Goal: Task Accomplishment & Management: Use online tool/utility

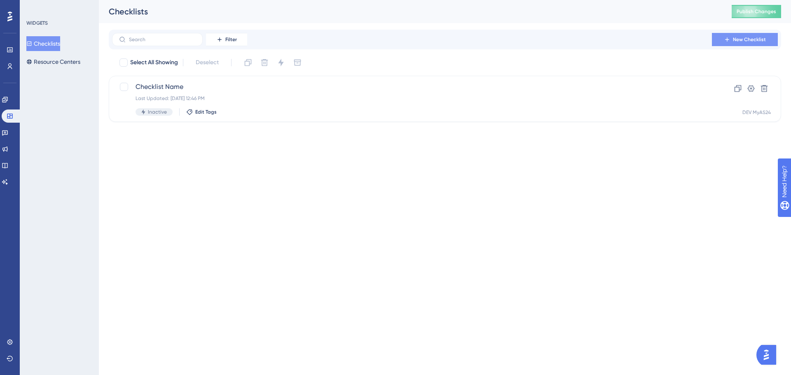
click at [760, 35] on button "New Checklist" at bounding box center [744, 39] width 66 height 13
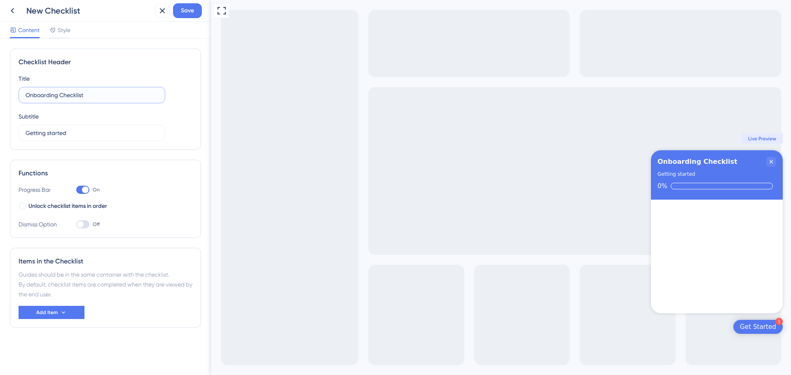
click at [78, 96] on input "Onboarding Checklist" at bounding box center [92, 95] width 133 height 9
type input "Commander un support"
click at [85, 133] on input "Getting started" at bounding box center [92, 132] width 133 height 9
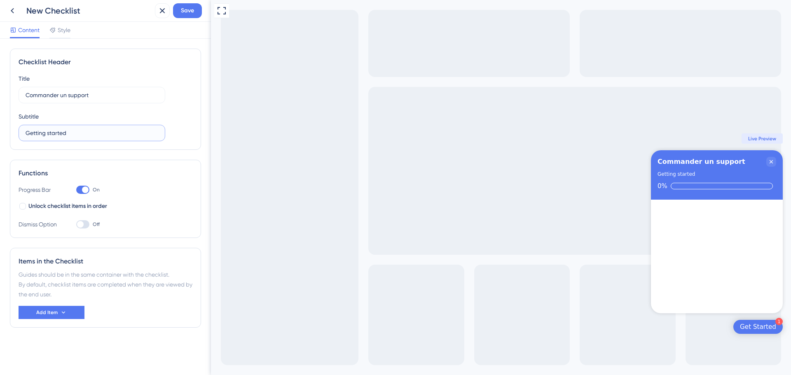
click at [85, 133] on input "Getting started" at bounding box center [92, 132] width 133 height 9
type input "C"
click at [167, 184] on div "Functions Progress Bar On Unlock checklist items in order Dismiss Option Off" at bounding box center [105, 199] width 191 height 78
click at [71, 317] on button "Add Item" at bounding box center [52, 312] width 66 height 13
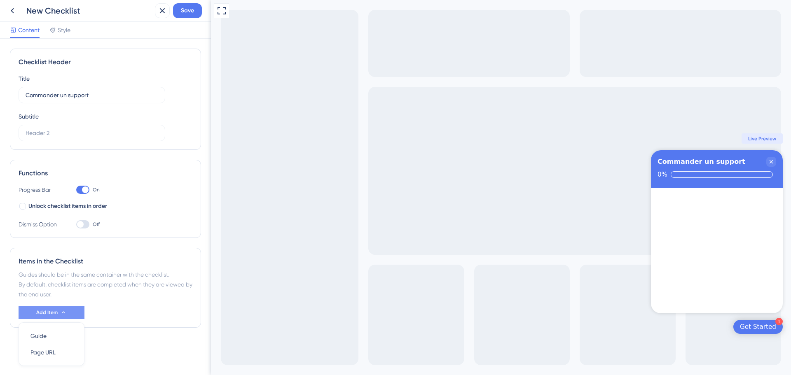
scroll to position [24, 0]
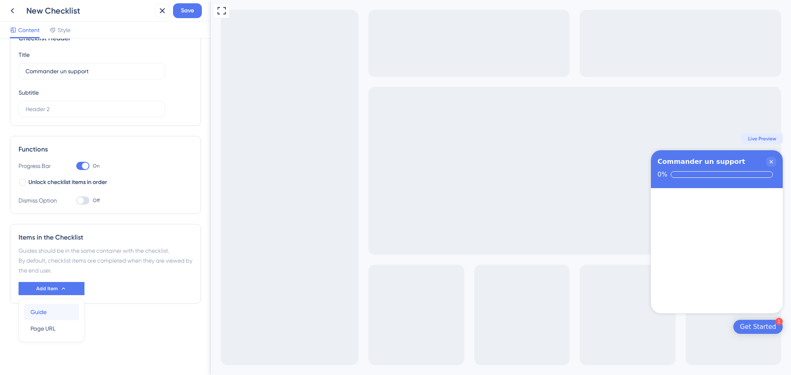
click at [55, 317] on div "Guide Guide" at bounding box center [51, 312] width 42 height 16
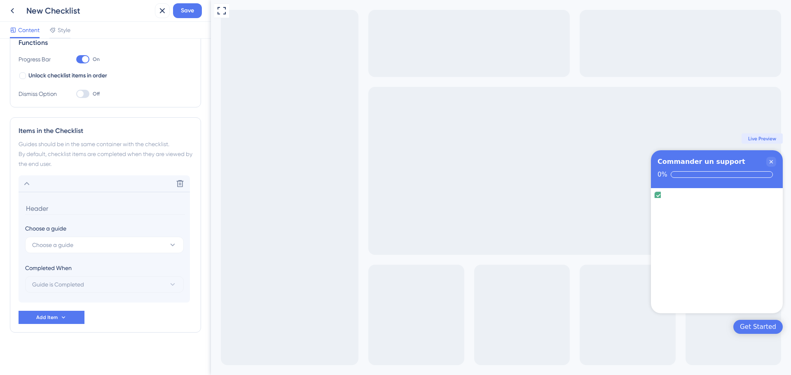
scroll to position [131, 0]
click at [59, 315] on button "Add Item" at bounding box center [52, 316] width 66 height 13
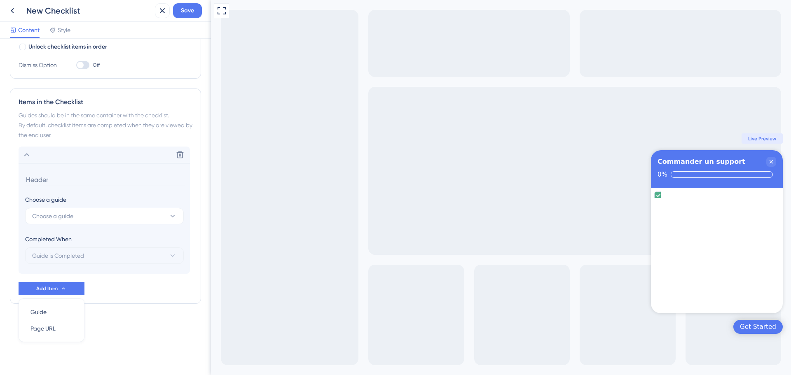
click at [159, 247] on div "Completed When Guide is Completed" at bounding box center [104, 249] width 159 height 30
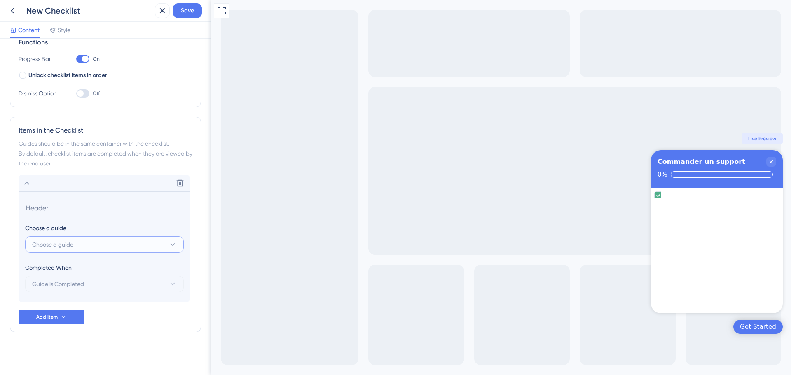
click at [145, 238] on button "Choose a guide" at bounding box center [104, 244] width 159 height 16
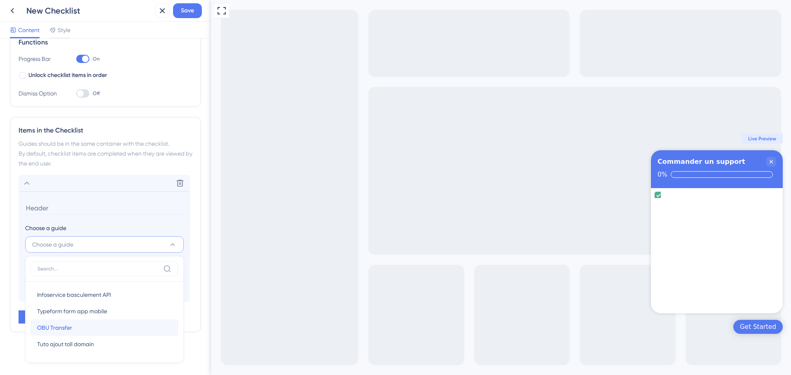
click at [97, 329] on div "OBU Transfer OBU Transfer" at bounding box center [104, 328] width 135 height 16
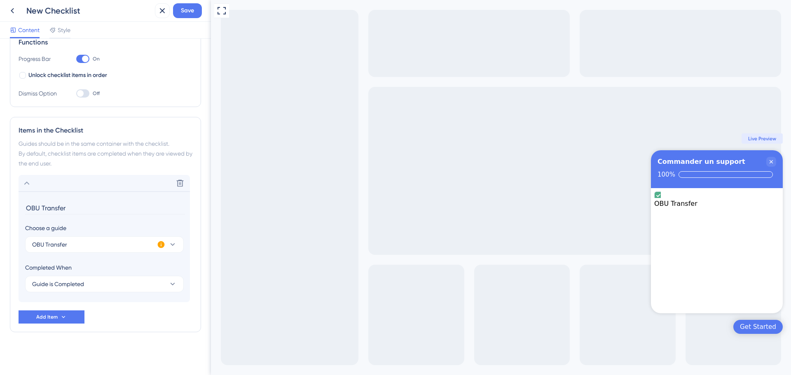
click at [161, 244] on icon at bounding box center [161, 244] width 7 height 7
click at [153, 214] on input "OBU Transfer" at bounding box center [105, 208] width 160 height 13
click at [165, 237] on button "OBU Transfer" at bounding box center [104, 244] width 159 height 16
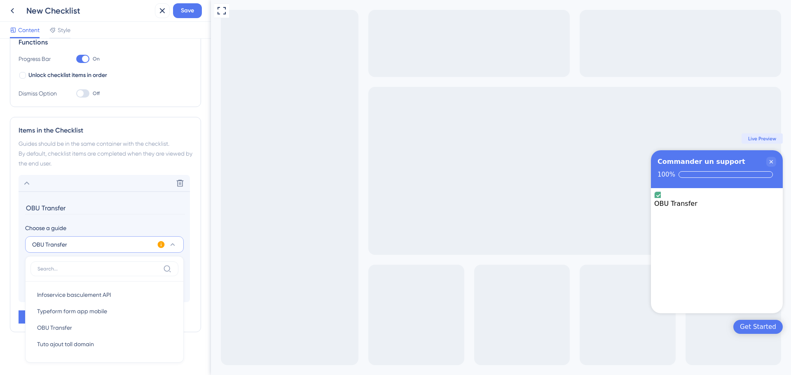
click at [178, 238] on button "OBU Transfer" at bounding box center [104, 244] width 159 height 16
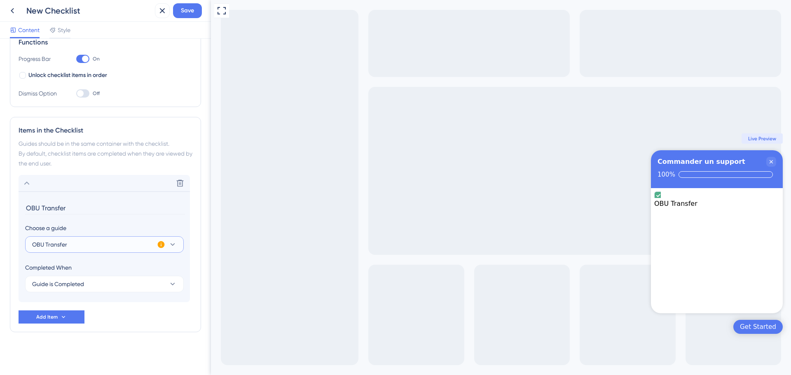
click at [175, 243] on icon at bounding box center [172, 244] width 8 height 8
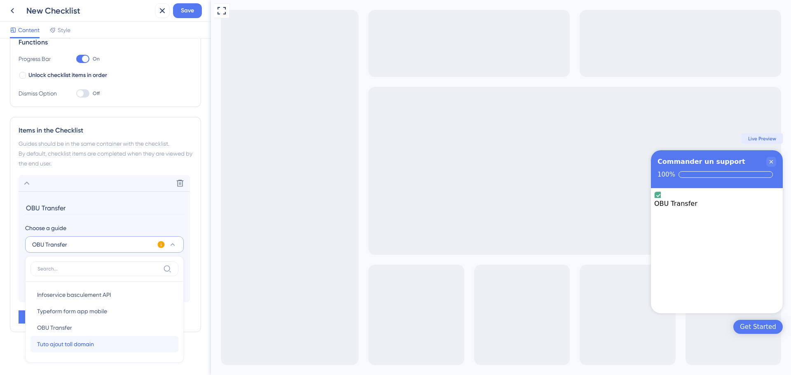
click at [133, 341] on div "Tuto ajout toll domain Tuto ajout toll domain" at bounding box center [104, 344] width 135 height 16
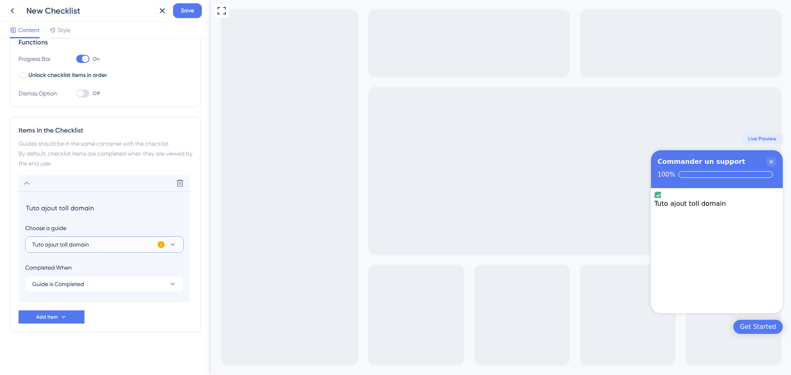
click at [171, 244] on icon at bounding box center [172, 244] width 5 height 2
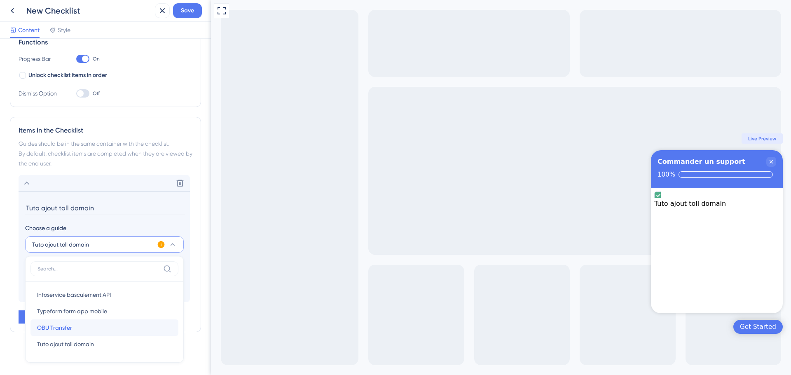
click at [114, 321] on div "OBU Transfer OBU Transfer" at bounding box center [104, 328] width 135 height 16
type input "OBU Transfer"
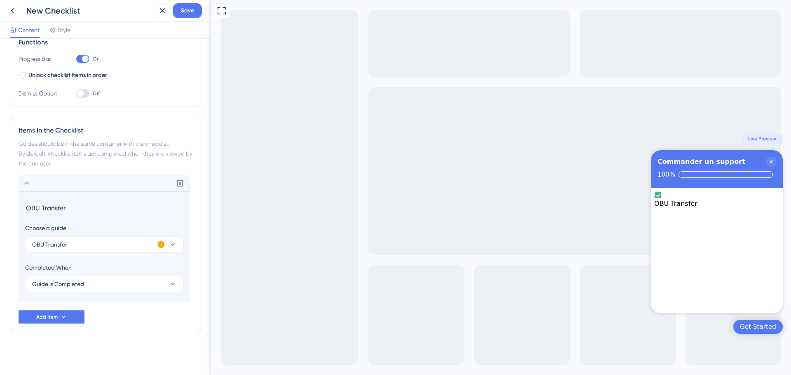
click at [170, 228] on div "Choose a guide" at bounding box center [104, 228] width 158 height 10
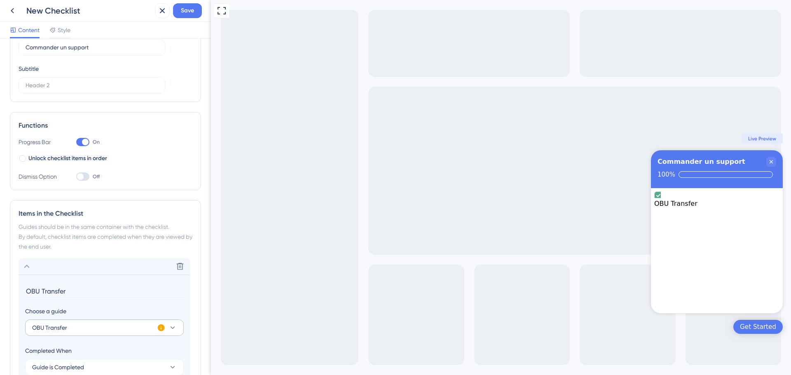
scroll to position [0, 0]
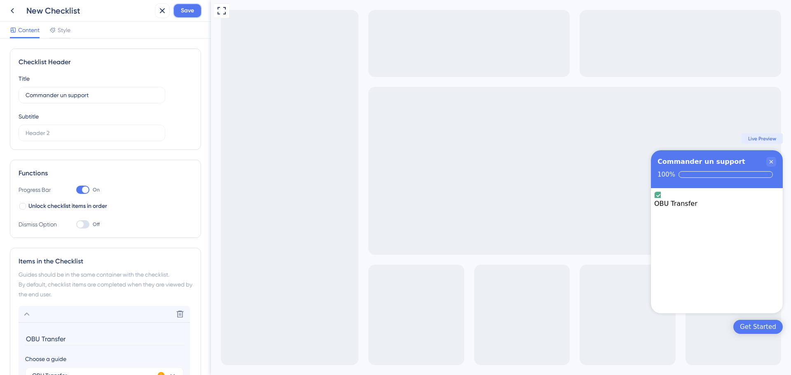
click at [187, 9] on span "Save" at bounding box center [187, 11] width 13 height 10
click at [665, 200] on div "OBU Transfer is complete." at bounding box center [716, 195] width 125 height 8
click at [661, 200] on icon "OBU Transfer is complete." at bounding box center [658, 196] width 8 height 8
click at [770, 208] on div "OBU Transfer is complete." at bounding box center [716, 212] width 125 height 8
click at [759, 328] on div "Get Started" at bounding box center [757, 327] width 36 height 8
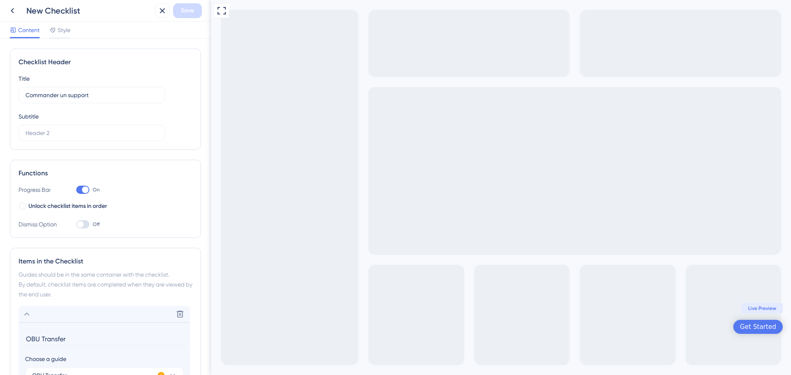
click at [761, 305] on span "Live Preview" at bounding box center [762, 308] width 28 height 7
click at [761, 322] on div "Get Started" at bounding box center [757, 327] width 49 height 14
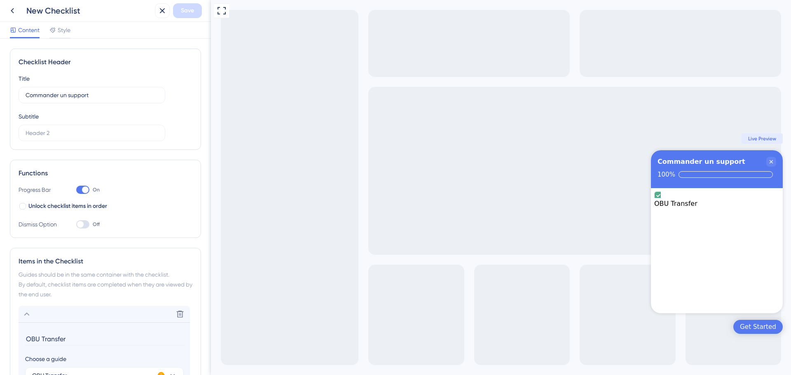
click at [761, 322] on div "Get Started" at bounding box center [757, 327] width 49 height 14
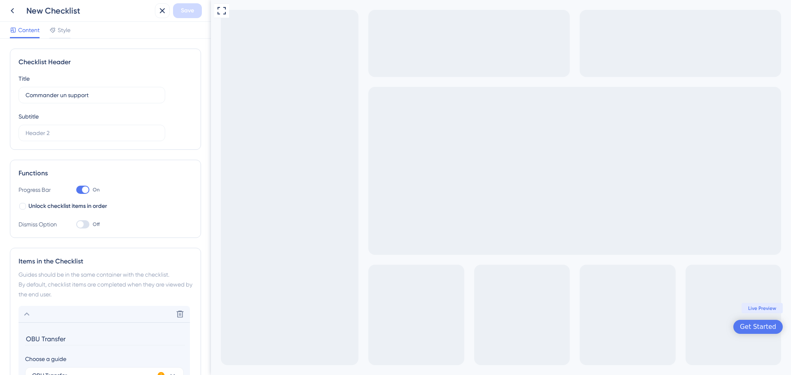
click at [763, 308] on span "Live Preview" at bounding box center [762, 308] width 28 height 7
click at [765, 322] on div "Get Started" at bounding box center [757, 327] width 49 height 14
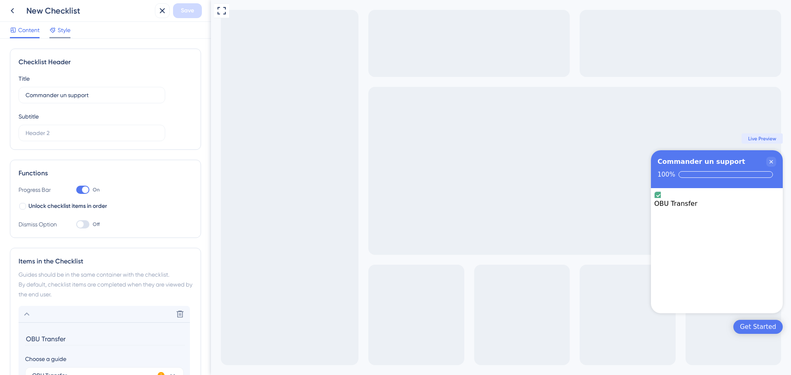
click at [62, 36] on div "Style" at bounding box center [59, 31] width 21 height 13
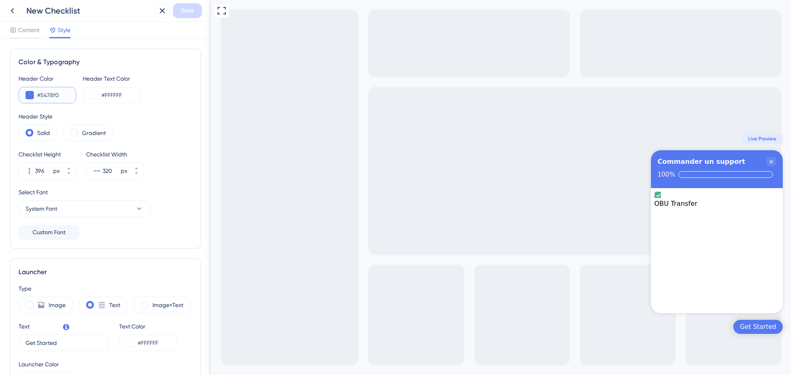
drag, startPoint x: 54, startPoint y: 94, endPoint x: 41, endPoint y: 95, distance: 13.2
click at [41, 95] on input "#5478f0" at bounding box center [53, 95] width 32 height 10
paste input "00367F"
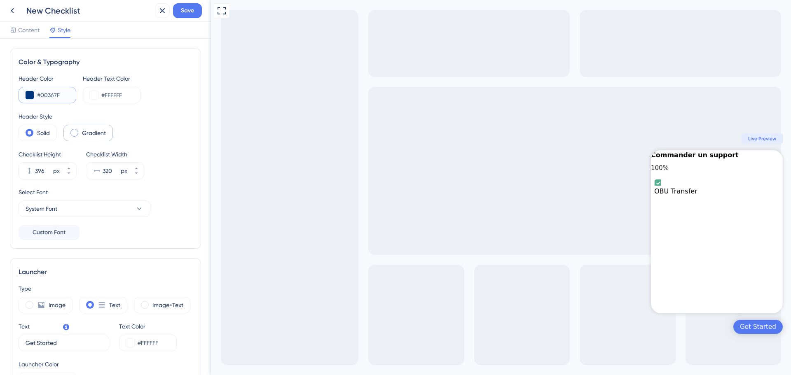
type input "#00367F"
click at [84, 136] on label "Gradient" at bounding box center [94, 133] width 24 height 10
click at [40, 130] on label "Solid" at bounding box center [43, 133] width 13 height 10
click at [67, 173] on icon at bounding box center [68, 173] width 5 height 5
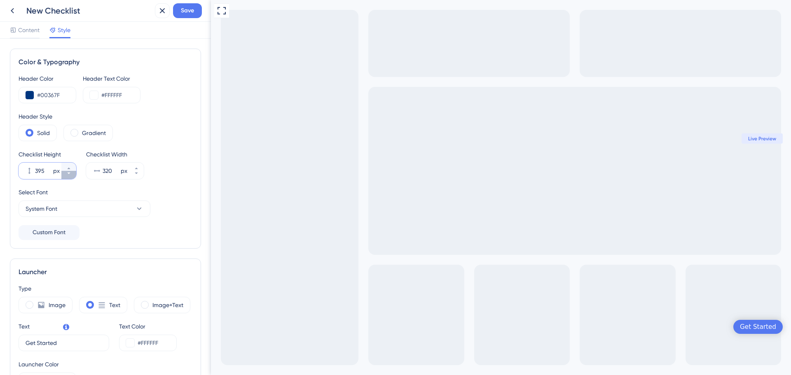
click at [67, 173] on icon at bounding box center [68, 173] width 5 height 5
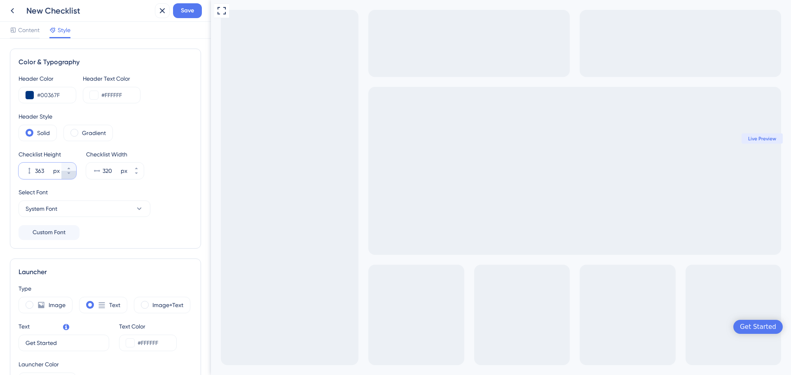
click at [67, 173] on icon at bounding box center [68, 173] width 5 height 5
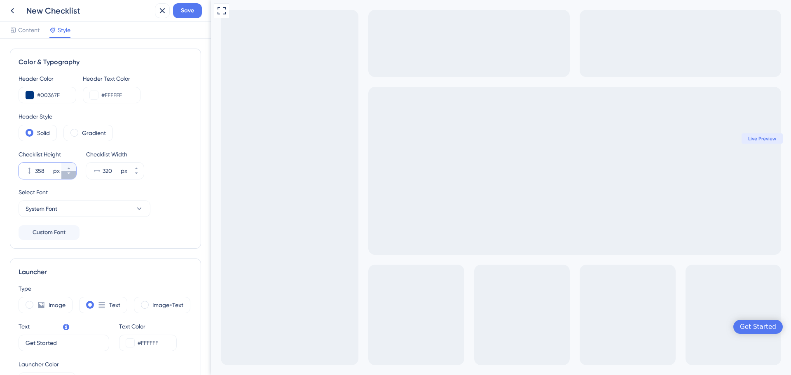
click at [68, 173] on icon at bounding box center [68, 173] width 5 height 5
click at [68, 176] on button "354 px" at bounding box center [68, 175] width 15 height 8
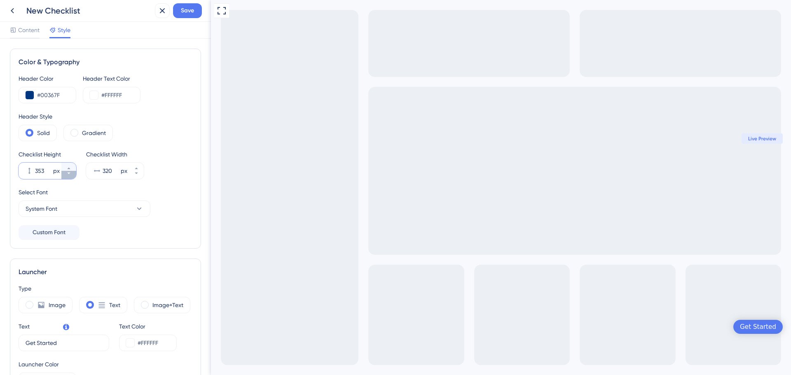
click at [68, 176] on button "353 px" at bounding box center [68, 175] width 15 height 8
click at [68, 176] on button "352 px" at bounding box center [68, 175] width 15 height 8
click at [68, 176] on button "351 px" at bounding box center [68, 175] width 15 height 8
type input "350"
click at [133, 209] on button "System Font" at bounding box center [85, 209] width 132 height 16
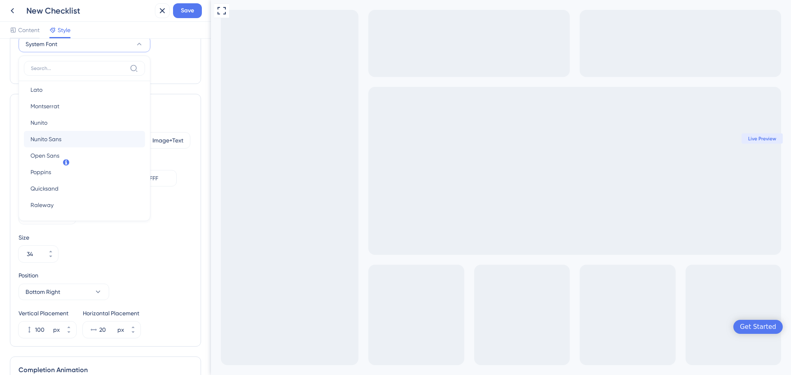
scroll to position [122, 0]
click at [113, 171] on button "Roboto Roboto" at bounding box center [84, 169] width 121 height 16
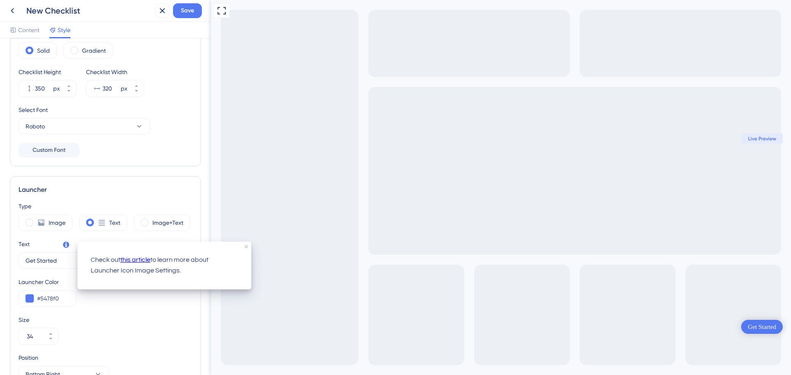
scroll to position [0, 0]
click at [120, 194] on div "Launcher" at bounding box center [106, 190] width 174 height 10
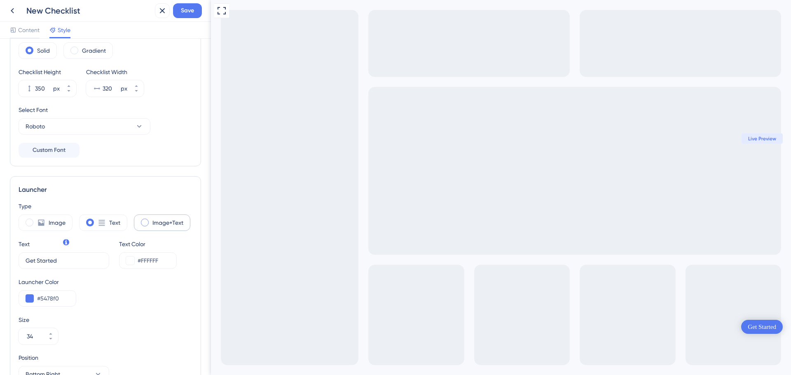
scroll to position [124, 0]
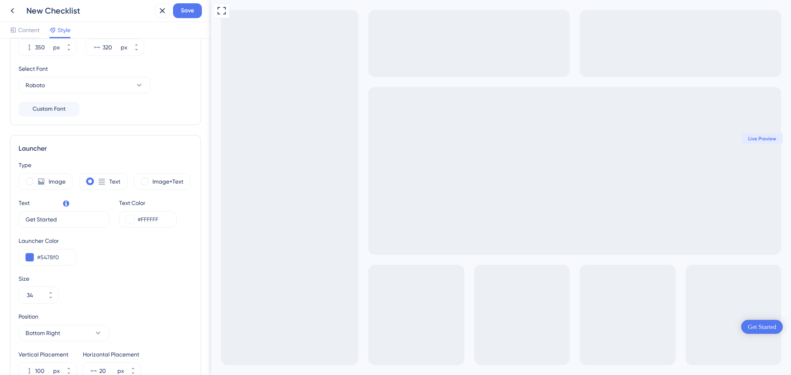
click at [61, 228] on div "Type Image Text Image+Text Text Get Started 9 Text Color #FFFFFF Launcher Color…" at bounding box center [106, 269] width 174 height 219
click at [58, 222] on input "Get Started" at bounding box center [61, 219] width 70 height 9
type input "C"
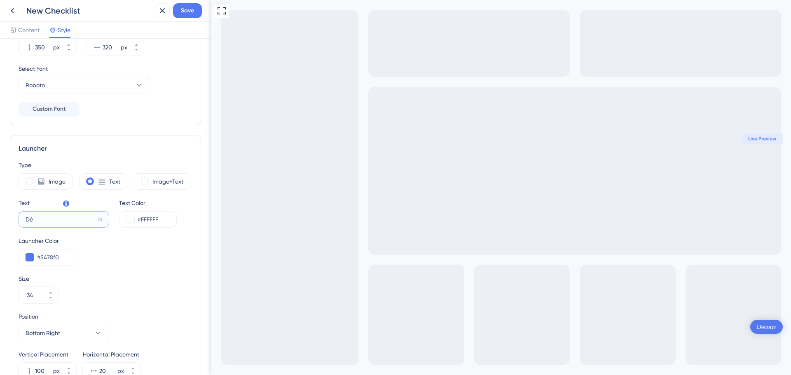
type input "D"
type input "S"
type input "Onboarding"
click at [126, 248] on div "Launcher Color #5478f0" at bounding box center [106, 251] width 174 height 30
drag, startPoint x: 60, startPoint y: 258, endPoint x: 40, endPoint y: 253, distance: 21.1
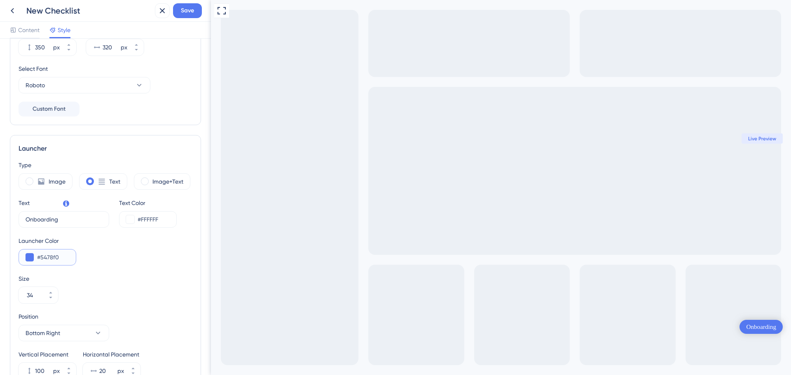
click at [40, 253] on input "#5478f0" at bounding box center [53, 257] width 32 height 10
paste input "00367F"
type input "#00367F"
click at [151, 245] on div "Launcher Color #00367F" at bounding box center [106, 251] width 174 height 30
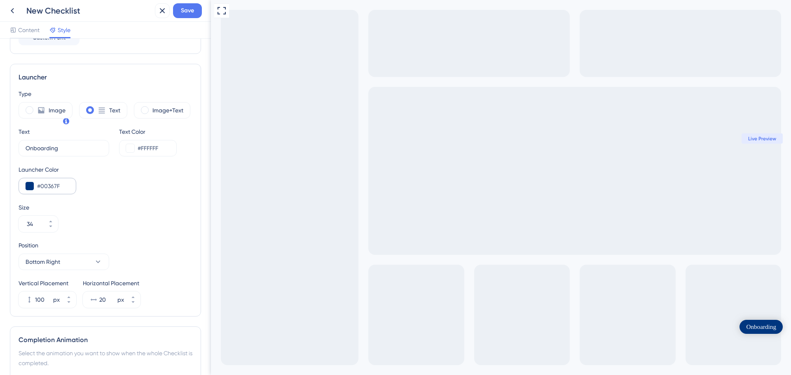
scroll to position [206, 0]
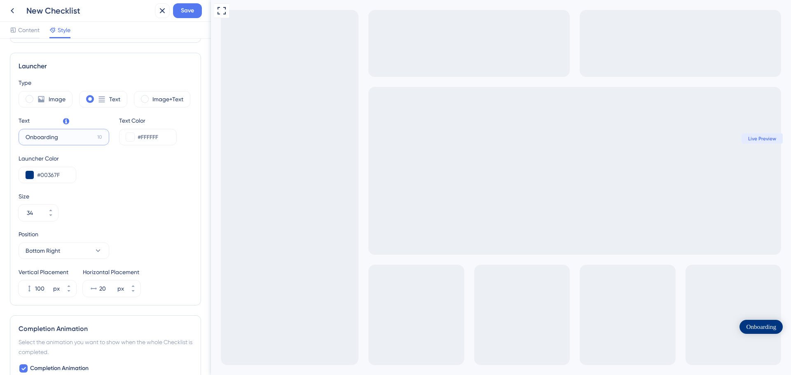
click at [65, 138] on input "Onboarding" at bounding box center [60, 137] width 68 height 9
type input "C"
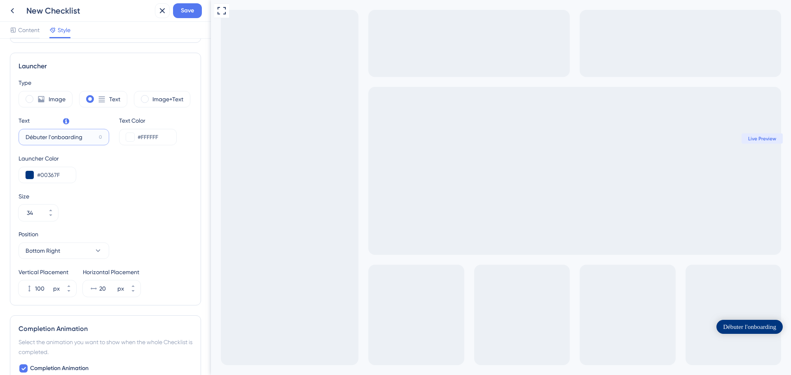
type input "Débuter l'onboarding"
click at [81, 163] on div "Launcher Color #00367F" at bounding box center [106, 169] width 174 height 30
click at [135, 166] on div "Launcher Color #00367F" at bounding box center [106, 169] width 174 height 30
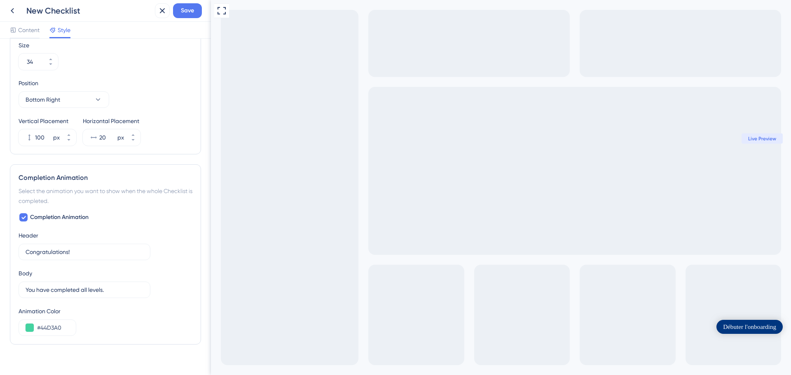
scroll to position [369, 0]
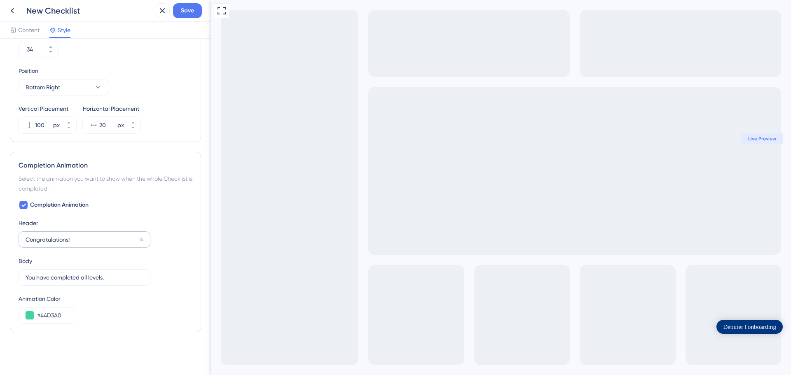
click at [70, 233] on label "Congratulations! 14" at bounding box center [85, 239] width 132 height 16
click at [70, 235] on input "Congratulations!" at bounding box center [81, 239] width 110 height 9
click at [65, 237] on input "Congratulations!" at bounding box center [81, 239] width 110 height 9
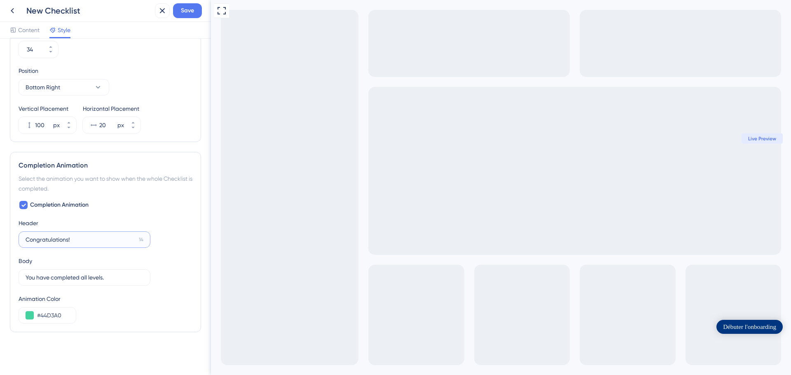
click at [65, 237] on input "Congratulations!" at bounding box center [81, 239] width 110 height 9
click at [86, 240] on input "Congratulations!" at bounding box center [81, 239] width 110 height 9
drag, startPoint x: 86, startPoint y: 240, endPoint x: -25, endPoint y: 240, distance: 110.8
click at [0, 0] on html "New Checklist Save Content Style Color & Typography Header Color #00367F Header…" at bounding box center [395, 0] width 791 height 0
type input "Féliciations !"
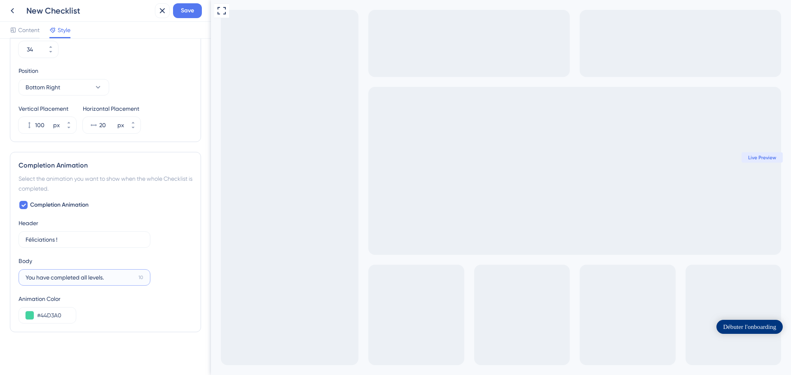
click at [104, 280] on input "You have completed all levels." at bounding box center [81, 277] width 110 height 9
type input "Vous avez compléter tous les niveaux"
click at [119, 301] on div "Animation Color" at bounding box center [106, 299] width 174 height 10
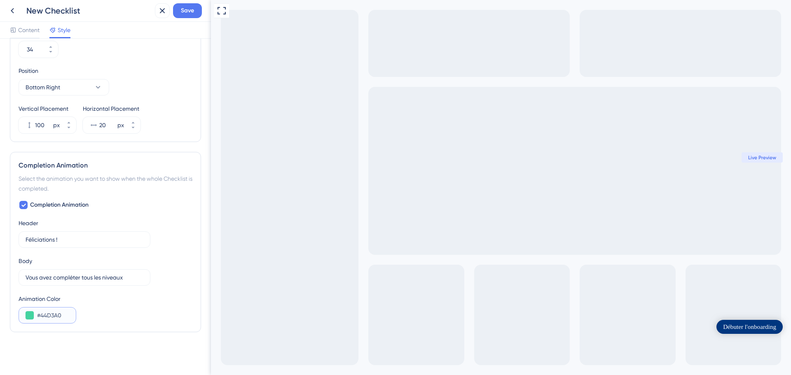
drag, startPoint x: 60, startPoint y: 314, endPoint x: 40, endPoint y: 313, distance: 19.8
click at [40, 313] on input "#44D3A0" at bounding box center [53, 315] width 32 height 10
paste input "00367F"
type input "#00367F"
click at [92, 305] on div "Animation Color #00367F" at bounding box center [106, 309] width 174 height 30
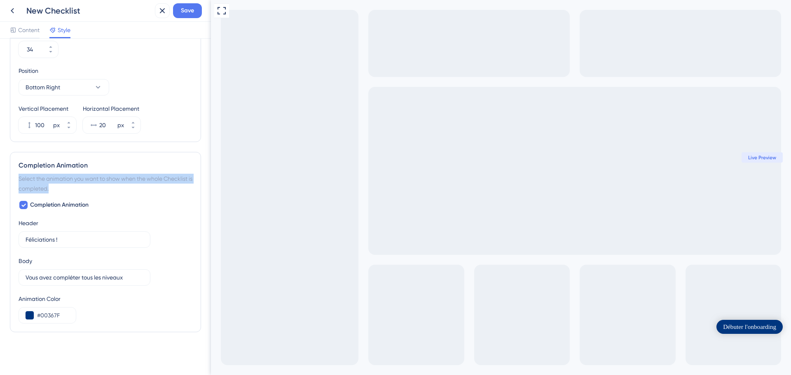
drag, startPoint x: 19, startPoint y: 180, endPoint x: 133, endPoint y: 195, distance: 114.7
click at [133, 195] on div "Completion Animation Select the animation you want to show when the whole Check…" at bounding box center [105, 242] width 191 height 180
drag, startPoint x: 83, startPoint y: 190, endPoint x: 20, endPoint y: 184, distance: 63.3
click at [20, 184] on div "Select the animation you want to show when the whole Checklist is completed." at bounding box center [106, 184] width 174 height 20
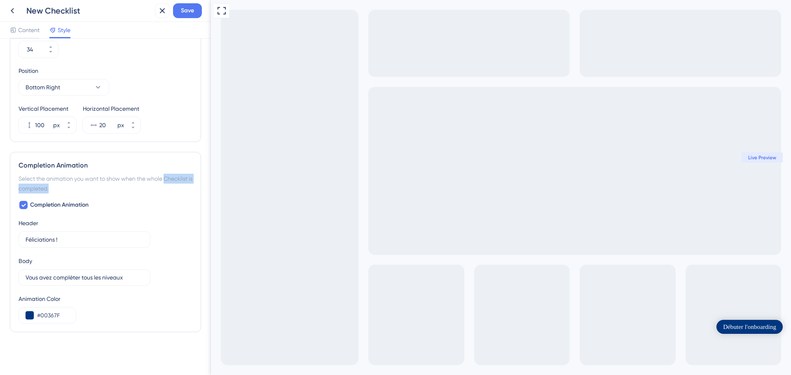
click at [20, 184] on div "Select the animation you want to show when the whole Checklist is completed." at bounding box center [106, 184] width 174 height 20
click at [22, 204] on icon at bounding box center [23, 205] width 5 height 7
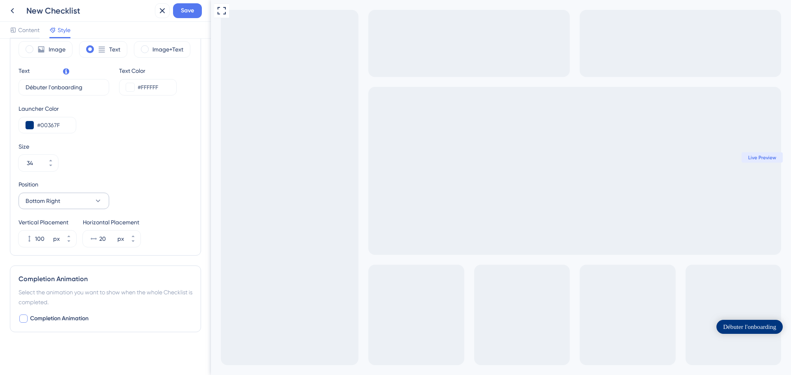
scroll to position [256, 0]
click at [26, 318] on div at bounding box center [23, 319] width 8 height 8
checkbox input "true"
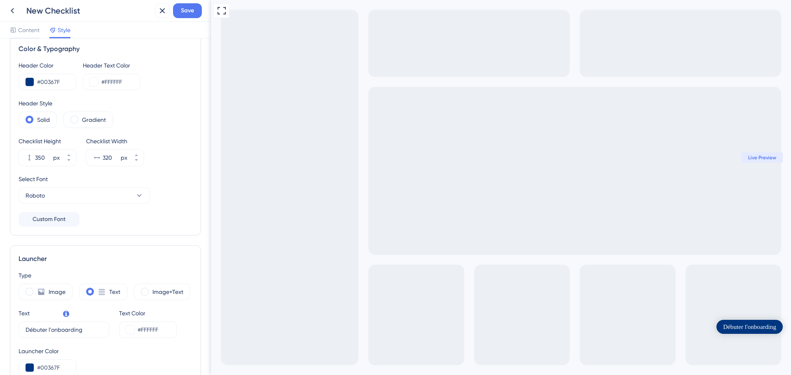
scroll to position [0, 0]
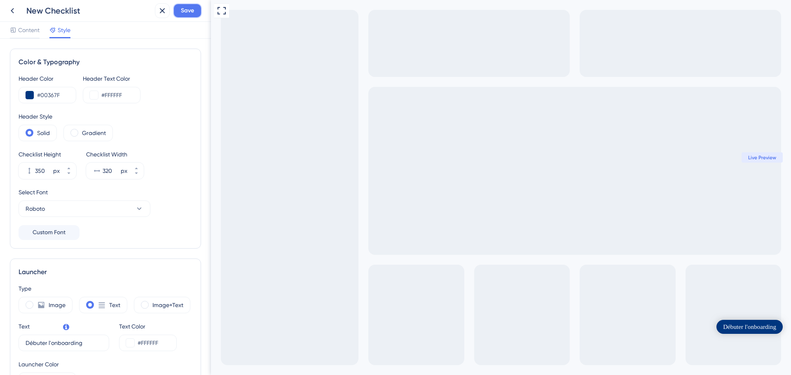
click at [191, 14] on span "Save" at bounding box center [187, 11] width 13 height 10
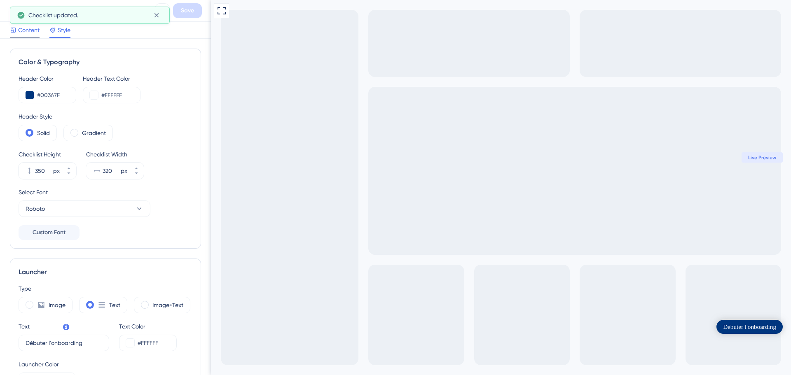
click at [29, 27] on span "Content" at bounding box center [28, 30] width 21 height 10
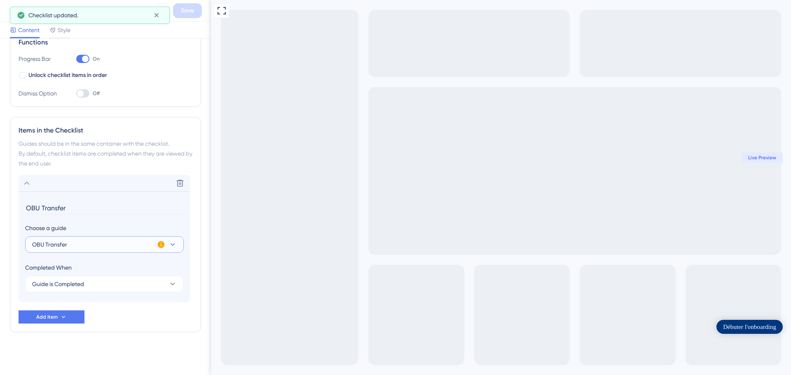
click at [154, 247] on button "OBU Transfer" at bounding box center [104, 244] width 159 height 16
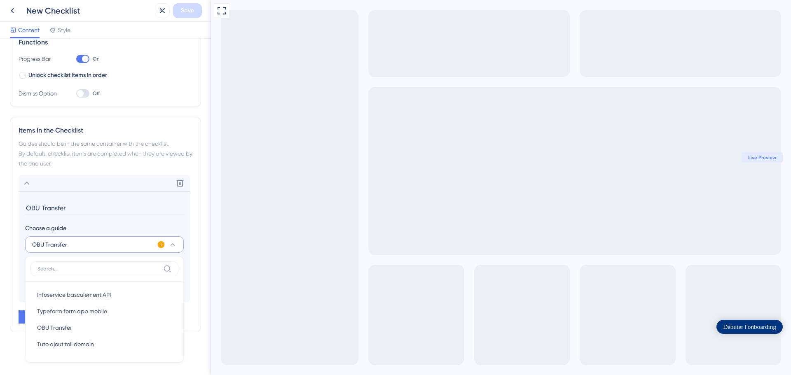
click at [111, 229] on div "Choose a guide" at bounding box center [104, 228] width 158 height 10
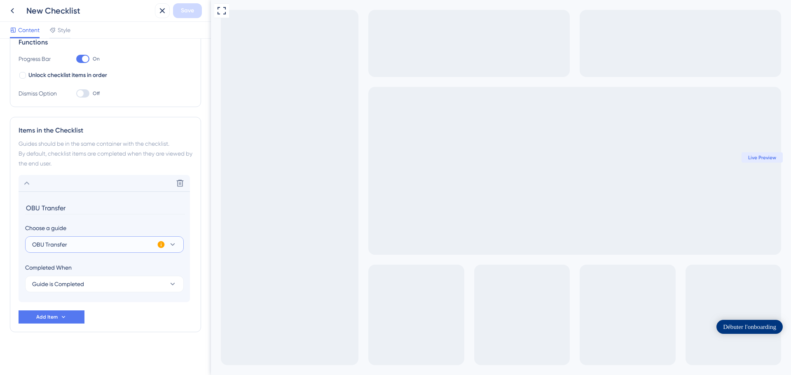
click at [109, 245] on button "OBU Transfer" at bounding box center [104, 244] width 159 height 16
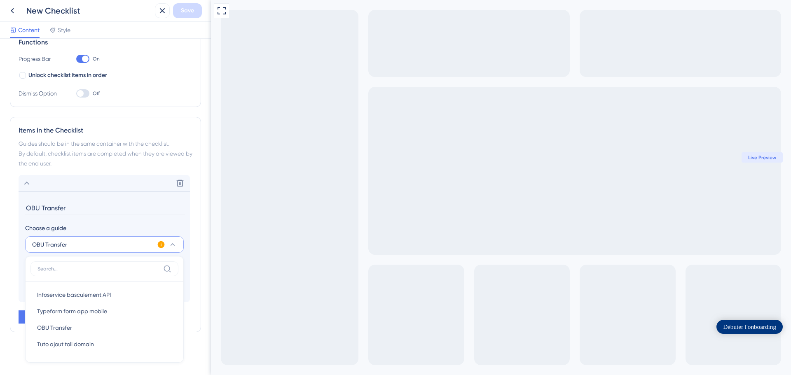
click at [96, 211] on input "OBU Transfer" at bounding box center [105, 208] width 160 height 13
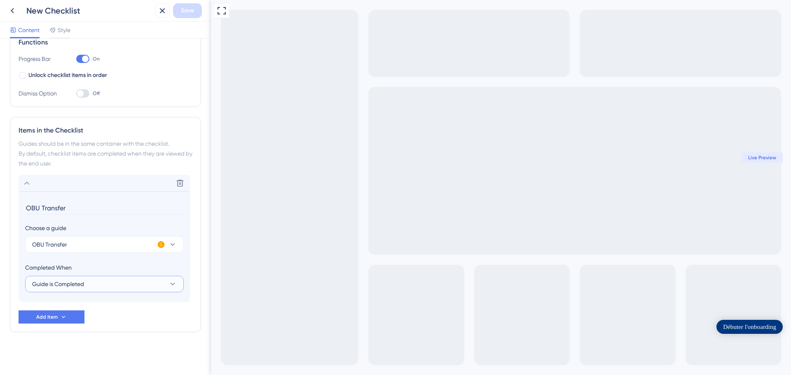
click at [69, 286] on span "Guide is Completed" at bounding box center [58, 284] width 52 height 10
click at [100, 328] on div "Goal is Reached Goal is Reached" at bounding box center [104, 325] width 135 height 16
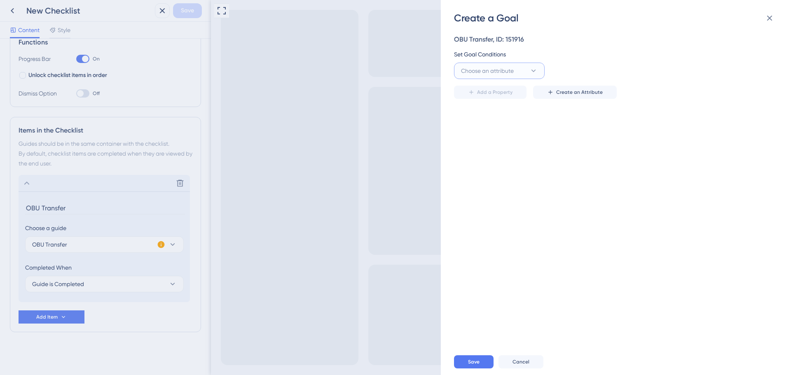
click at [506, 70] on span "Choose an attribute" at bounding box center [487, 71] width 53 height 10
click at [565, 66] on div "Choose an attribute Visited Page Visited Page Cookie Cookie Browser Language Br…" at bounding box center [613, 71] width 319 height 16
drag, startPoint x: 454, startPoint y: 17, endPoint x: 565, endPoint y: 53, distance: 116.8
click at [565, 53] on div "Create a Goal OBU Transfer, ID: 151916 Set Goal Conditions Choose an attribute …" at bounding box center [616, 187] width 350 height 375
click at [565, 53] on div "Set Goal Conditions" at bounding box center [613, 54] width 319 height 10
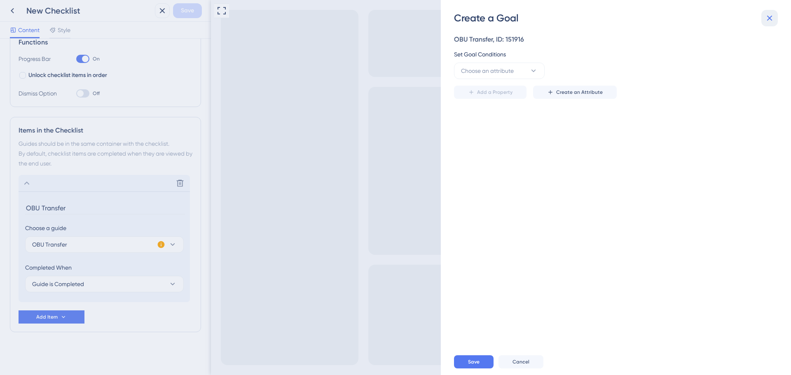
click at [763, 21] on button at bounding box center [769, 18] width 16 height 16
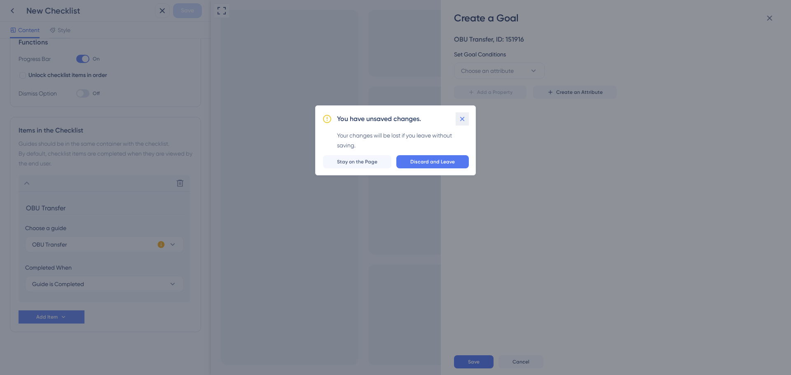
click at [464, 121] on icon at bounding box center [462, 119] width 5 height 5
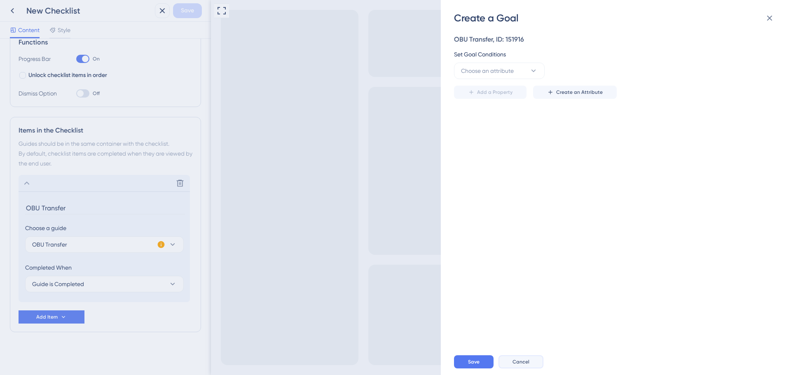
click at [514, 364] on span "Cancel" at bounding box center [520, 362] width 17 height 7
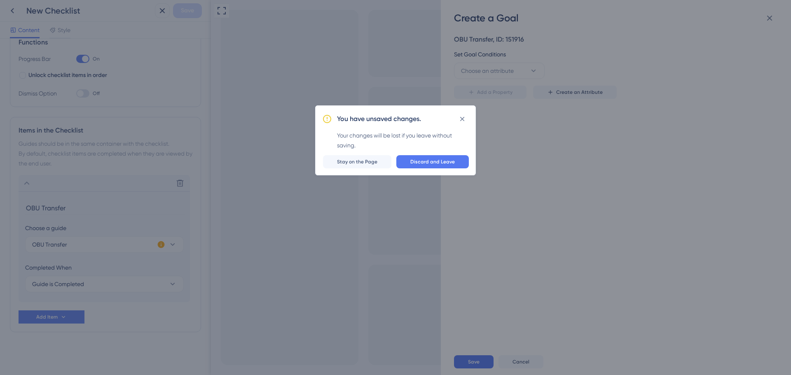
click at [350, 170] on div "You have unsaved changes. Your changes will be lost if you leave without saving…" at bounding box center [395, 140] width 161 height 70
click at [350, 165] on button "Stay on the Page" at bounding box center [357, 161] width 68 height 13
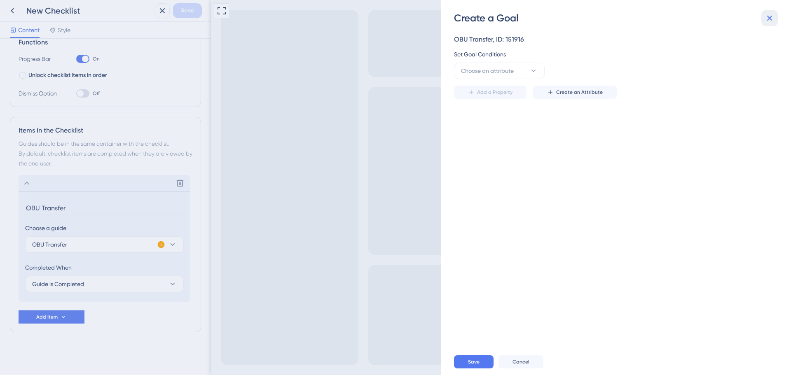
click at [773, 16] on icon at bounding box center [769, 18] width 10 height 10
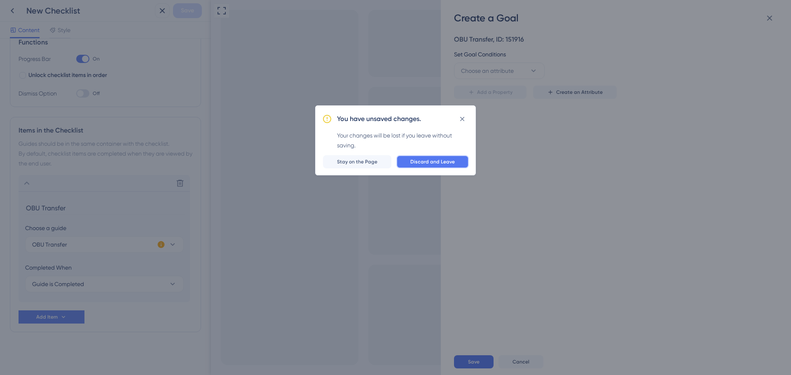
click at [438, 166] on button "Discard and Leave" at bounding box center [432, 161] width 72 height 13
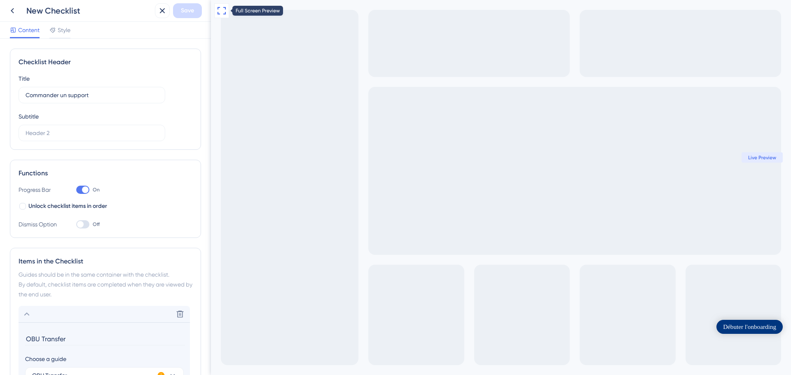
click at [219, 9] on icon at bounding box center [222, 11] width 10 height 10
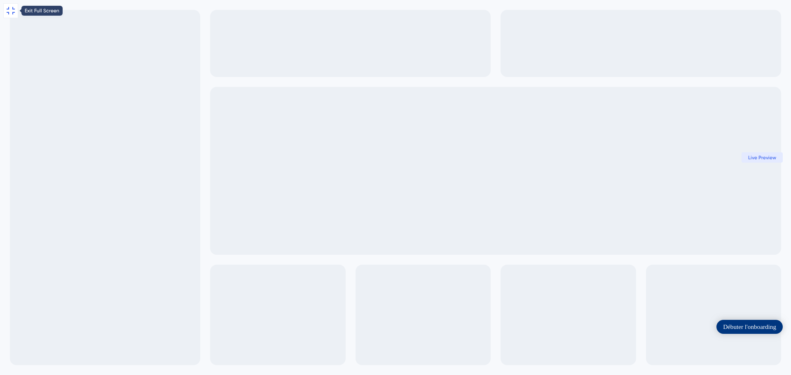
click at [9, 9] on icon at bounding box center [11, 10] width 8 height 7
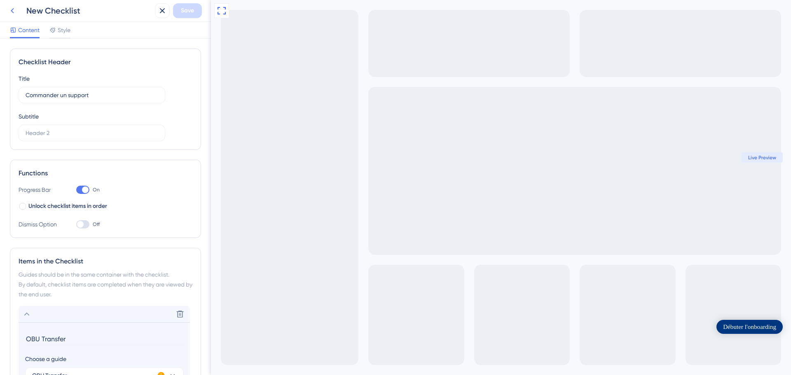
click at [11, 9] on icon at bounding box center [12, 11] width 10 height 10
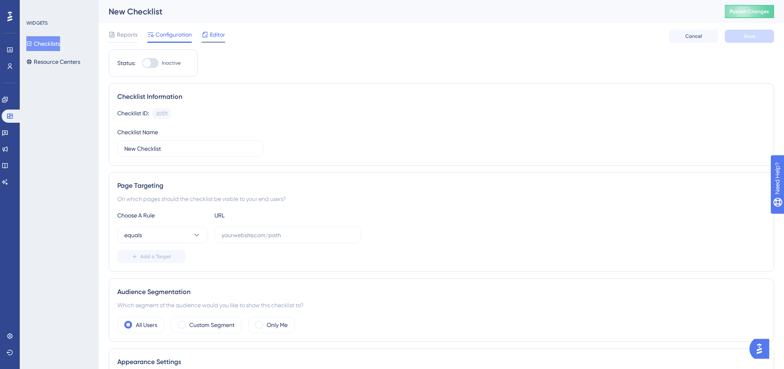
click at [213, 35] on span "Editor" at bounding box center [217, 35] width 15 height 10
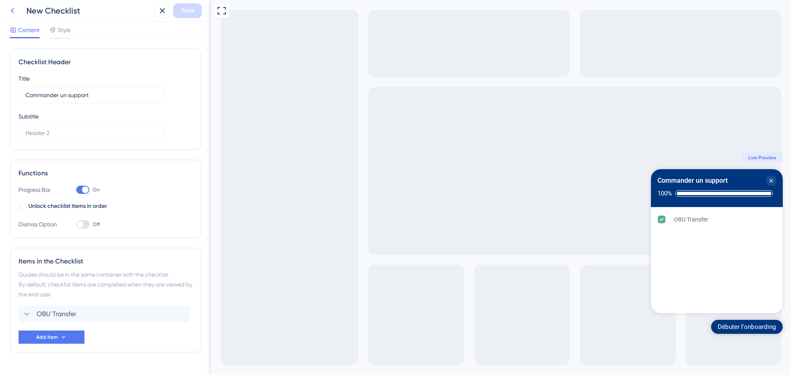
click at [5, 7] on button at bounding box center [12, 10] width 15 height 15
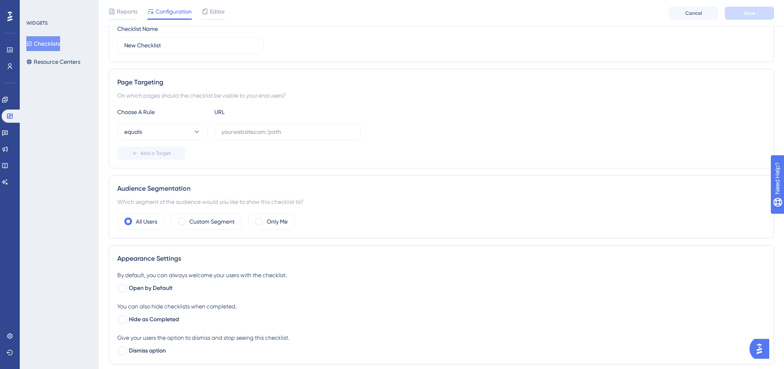
scroll to position [124, 0]
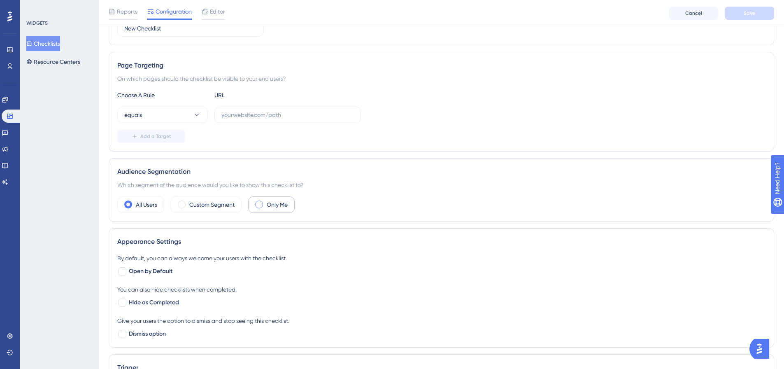
click at [281, 204] on label "Only Me" at bounding box center [277, 205] width 21 height 10
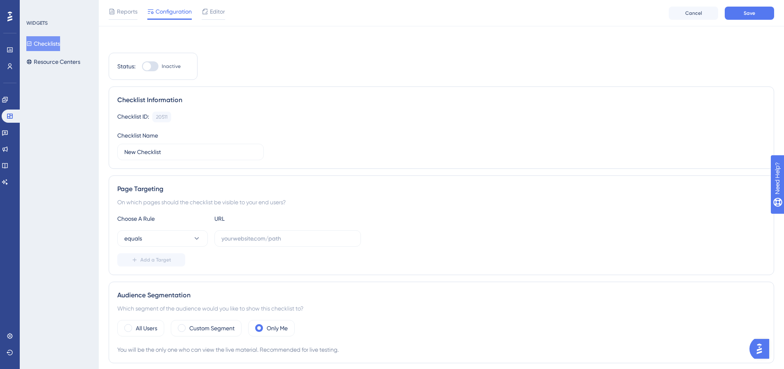
scroll to position [206, 0]
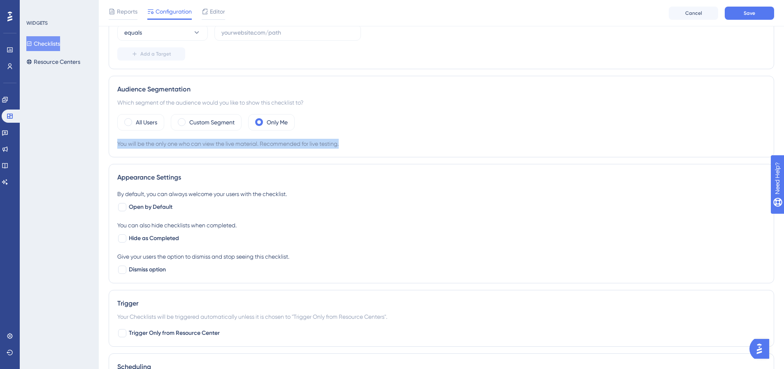
drag, startPoint x: 124, startPoint y: 140, endPoint x: 388, endPoint y: 139, distance: 264.7
click at [388, 139] on div "Audience Segmentation Which segment of the audience would you like to show this…" at bounding box center [442, 117] width 666 height 82
click at [388, 139] on div "You will be the only one who can view the live material. Recommended for live t…" at bounding box center [441, 144] width 648 height 10
drag, startPoint x: 382, startPoint y: 143, endPoint x: 116, endPoint y: 145, distance: 266.4
click at [116, 145] on div "Audience Segmentation Which segment of the audience would you like to show this…" at bounding box center [442, 117] width 666 height 82
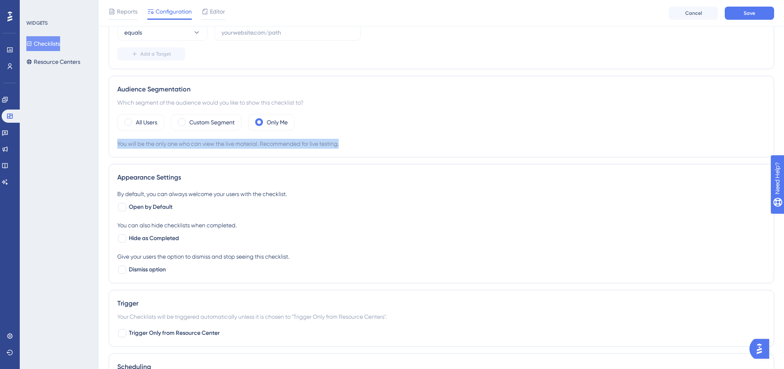
click at [116, 145] on div "Audience Segmentation Which segment of the audience would you like to show this…" at bounding box center [442, 117] width 666 height 82
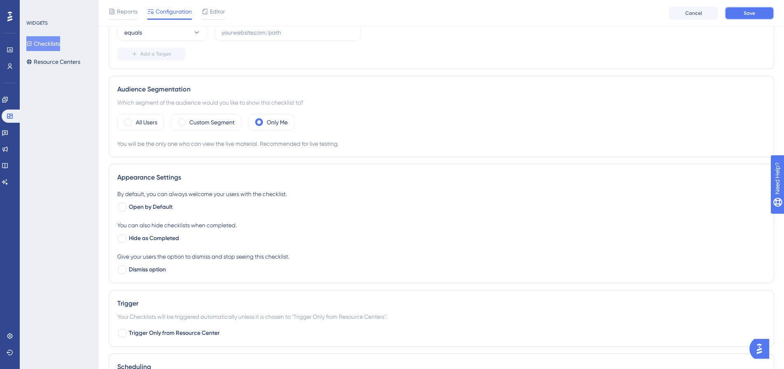
click at [759, 15] on button "Save" at bounding box center [749, 13] width 49 height 13
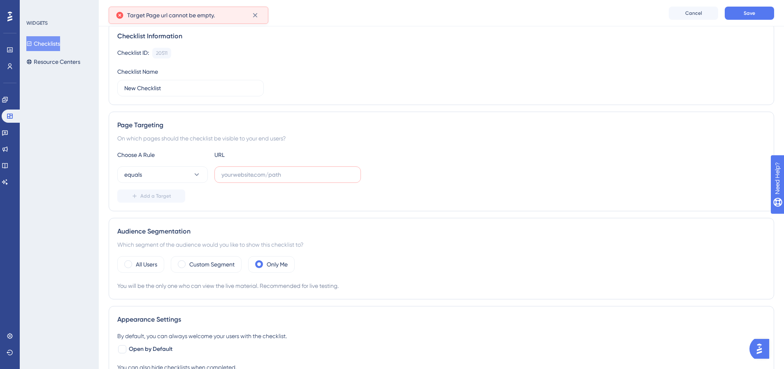
scroll to position [54, 0]
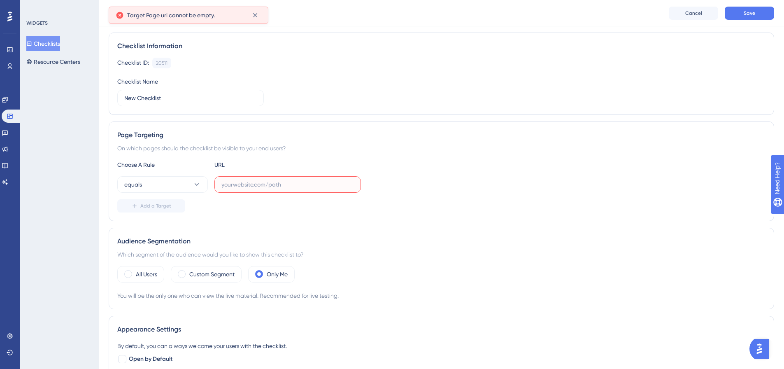
click at [268, 184] on input "text" at bounding box center [288, 184] width 133 height 9
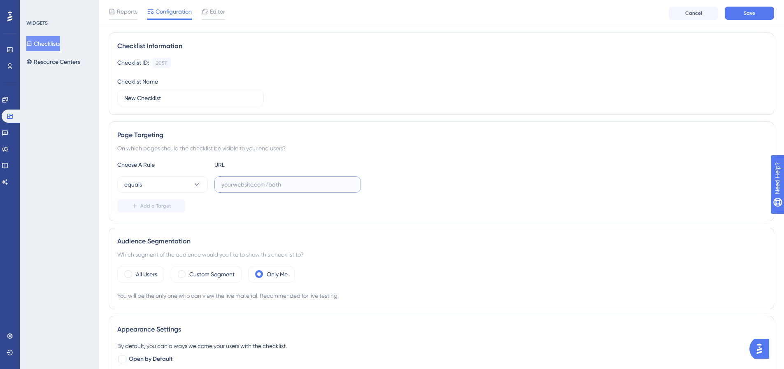
paste input "[URL][DOMAIN_NAME]"
drag, startPoint x: 342, startPoint y: 184, endPoint x: 382, endPoint y: 184, distance: 39.9
click at [382, 184] on div "equals [URL][DOMAIN_NAME]" at bounding box center [441, 184] width 648 height 16
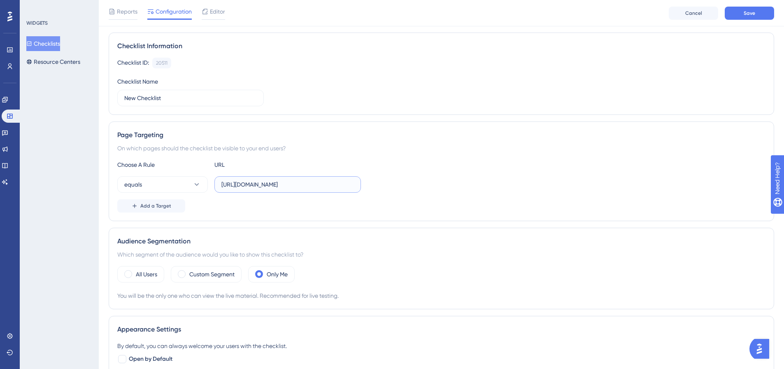
type input "[URL][DOMAIN_NAME]"
click at [398, 220] on div "Page Targeting On which pages should the checklist be visible to your end users…" at bounding box center [442, 171] width 666 height 100
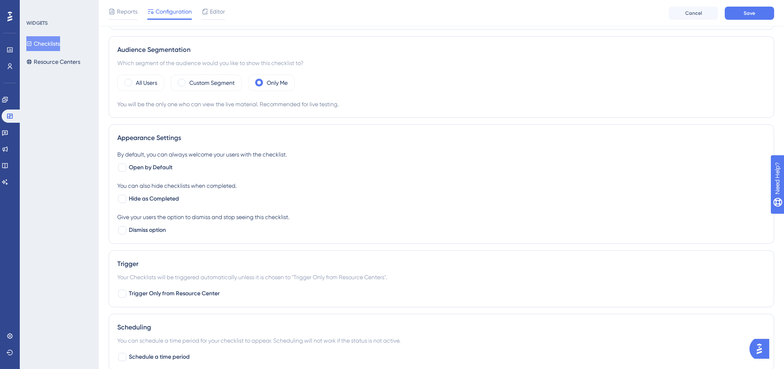
scroll to position [301, 0]
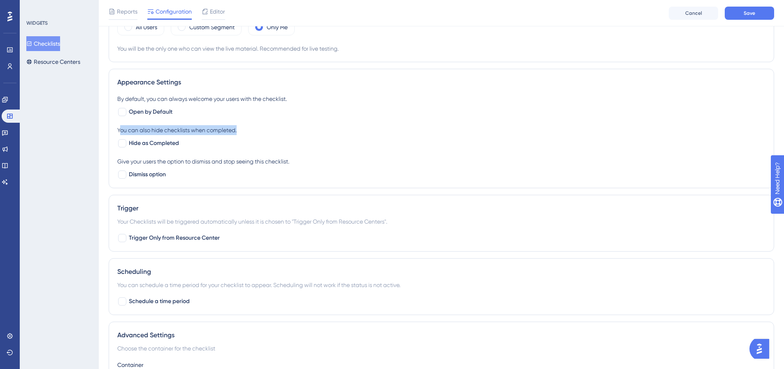
drag, startPoint x: 123, startPoint y: 129, endPoint x: 247, endPoint y: 128, distance: 123.5
click at [247, 128] on div "You can also hide checklists when completed." at bounding box center [441, 130] width 648 height 10
click at [126, 140] on div at bounding box center [122, 143] width 10 height 10
checkbox input "true"
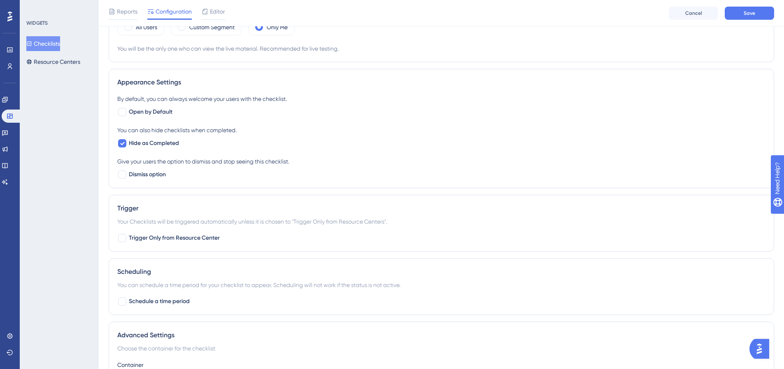
click at [109, 156] on div "Appearance Settings By default, you can always welcome your users with the chec…" at bounding box center [442, 128] width 666 height 119
drag, startPoint x: 115, startPoint y: 97, endPoint x: 294, endPoint y: 97, distance: 179.1
click at [294, 97] on div "Appearance Settings By default, you can always welcome your users with the chec…" at bounding box center [442, 128] width 666 height 119
click at [294, 97] on div "By default, you can always welcome your users with the checklist." at bounding box center [441, 99] width 648 height 10
click at [123, 111] on div at bounding box center [122, 112] width 8 height 8
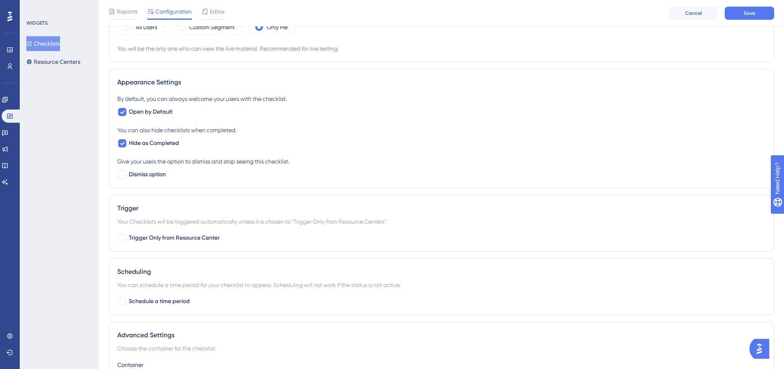
click at [112, 134] on div "Appearance Settings By default, you can always welcome your users with the chec…" at bounding box center [442, 128] width 666 height 119
click at [119, 112] on div at bounding box center [122, 112] width 8 height 8
click at [112, 134] on div "Appearance Settings By default, you can always welcome your users with the chec…" at bounding box center [442, 128] width 666 height 119
click at [123, 116] on div at bounding box center [122, 112] width 10 height 10
checkbox input "true"
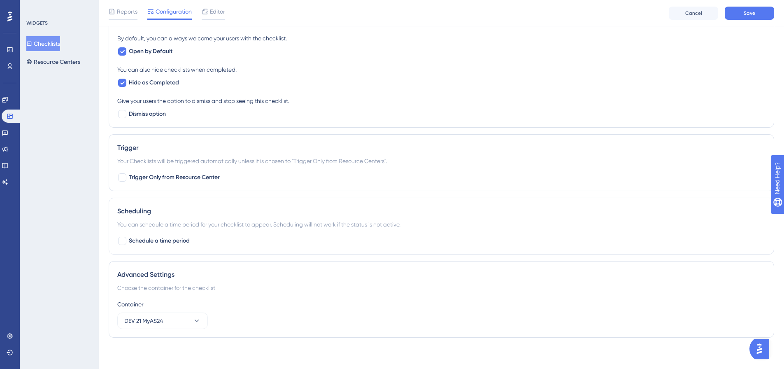
scroll to position [363, 0]
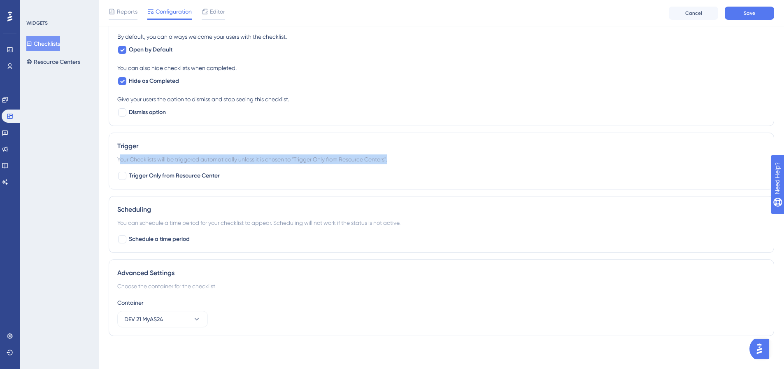
drag, startPoint x: 121, startPoint y: 161, endPoint x: 427, endPoint y: 158, distance: 305.9
click at [427, 158] on div "Your Checklists will be triggered automatically unless it is chosen to "Trigger…" at bounding box center [441, 159] width 648 height 10
click at [427, 157] on div "Your Checklists will be triggered automatically unless it is chosen to "Trigger…" at bounding box center [441, 159] width 648 height 10
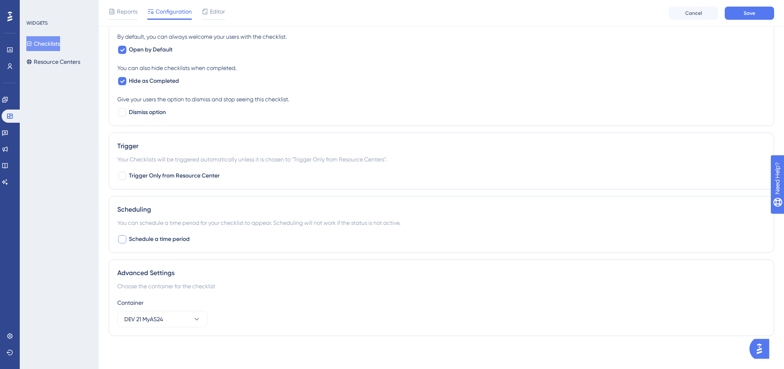
click at [119, 241] on div at bounding box center [122, 239] width 8 height 8
checkbox input "false"
click at [176, 301] on div "Container" at bounding box center [441, 303] width 648 height 10
click at [184, 316] on button "DEV 21 MyAS24" at bounding box center [162, 319] width 91 height 16
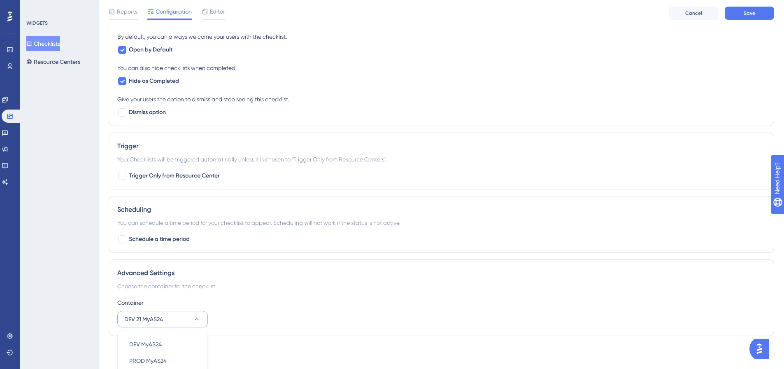
scroll to position [385, 0]
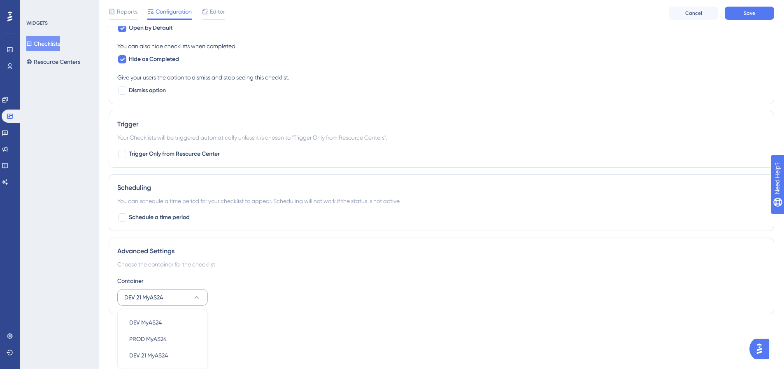
click at [296, 267] on div "Choose the container for the checklist" at bounding box center [441, 264] width 648 height 10
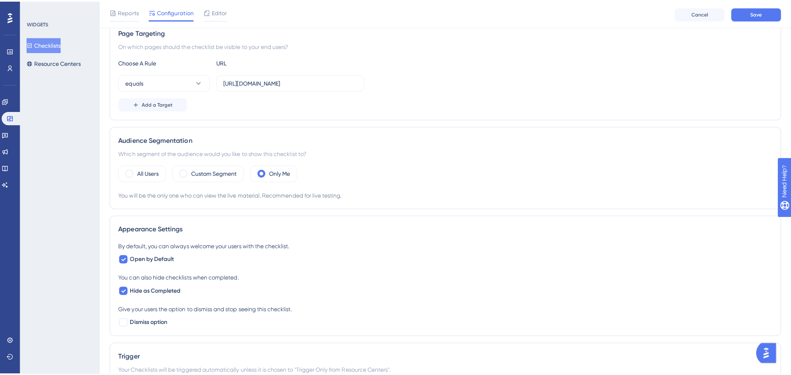
scroll to position [0, 0]
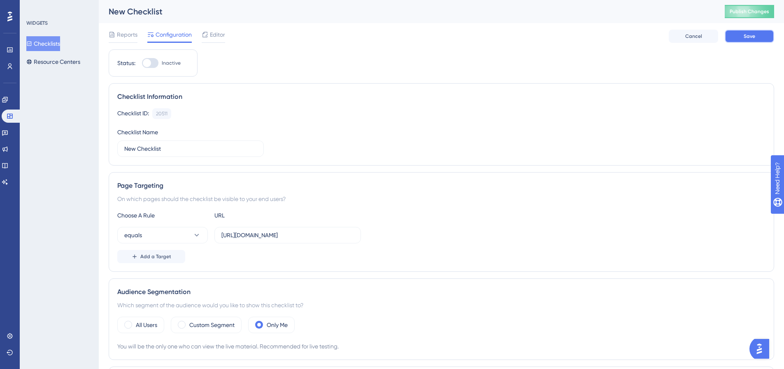
click at [753, 35] on span "Save" at bounding box center [750, 36] width 12 height 7
click at [208, 37] on icon at bounding box center [205, 34] width 7 height 7
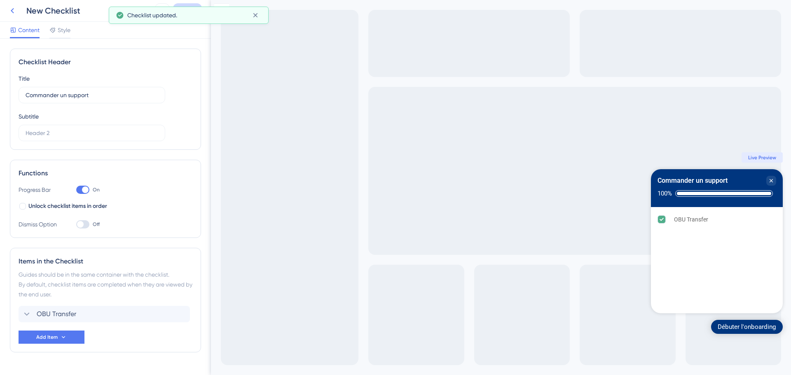
click at [7, 6] on icon at bounding box center [12, 11] width 10 height 10
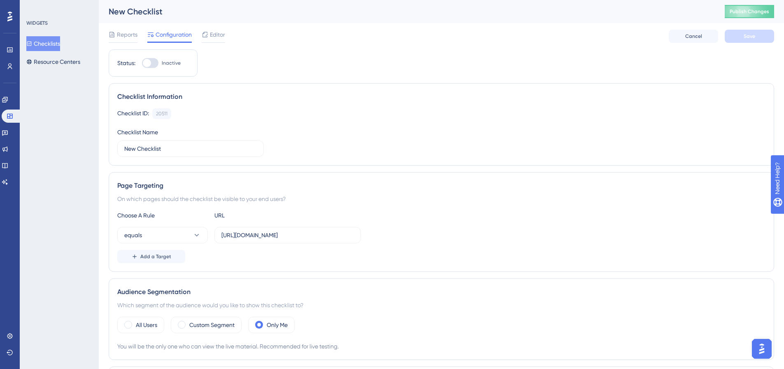
click at [170, 61] on span "Inactive" at bounding box center [171, 63] width 19 height 7
click at [142, 63] on input "Inactive" at bounding box center [142, 63] width 0 height 0
checkbox input "true"
click at [387, 62] on div "Status: Active Checklist Information Checklist ID: 20511 Copy Checklist Name Ne…" at bounding box center [442, 375] width 666 height 653
click at [742, 34] on button "Save" at bounding box center [749, 36] width 49 height 13
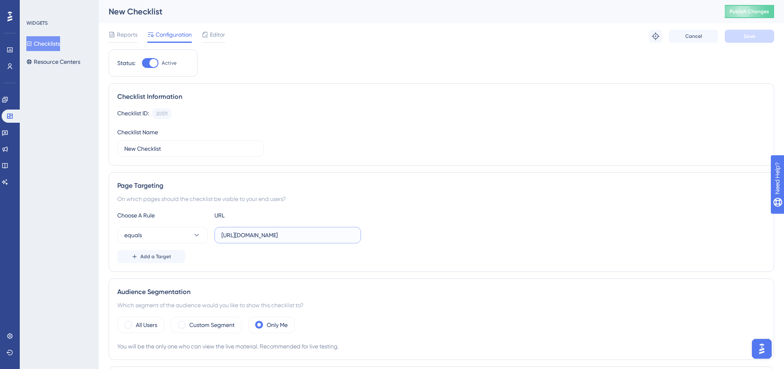
click at [282, 235] on input "[URL][DOMAIN_NAME]" at bounding box center [288, 235] width 133 height 9
paste input "home"
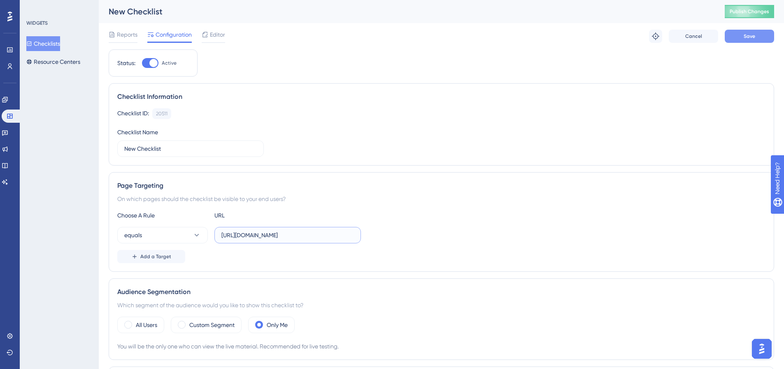
type input "[URL][DOMAIN_NAME]"
click at [745, 33] on button "Save" at bounding box center [749, 36] width 49 height 13
click at [159, 230] on button "equals" at bounding box center [162, 235] width 91 height 16
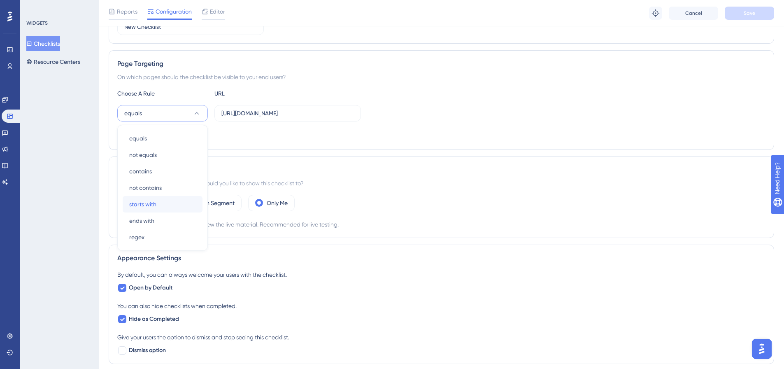
click at [179, 206] on div "starts with starts with" at bounding box center [162, 204] width 67 height 16
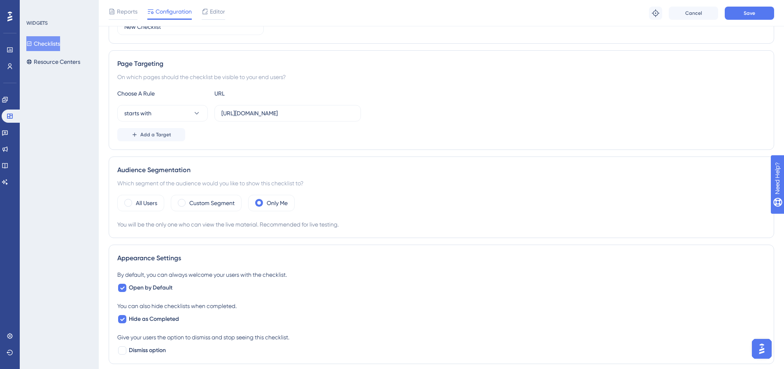
drag, startPoint x: 265, startPoint y: 137, endPoint x: 293, endPoint y: 123, distance: 30.8
click at [273, 132] on div "Add a Target" at bounding box center [441, 134] width 648 height 13
click at [751, 14] on span "Save" at bounding box center [750, 13] width 12 height 7
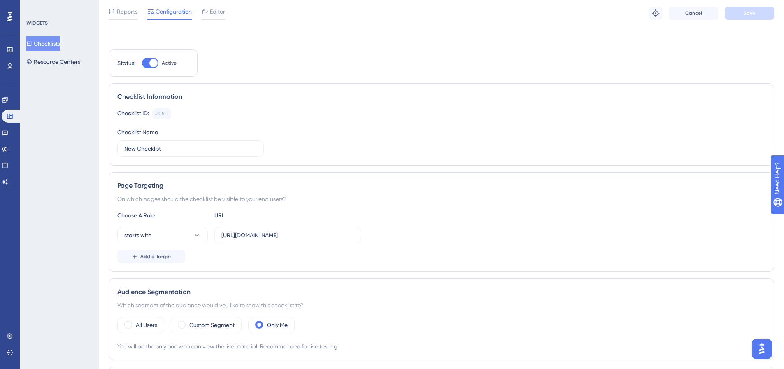
scroll to position [0, 0]
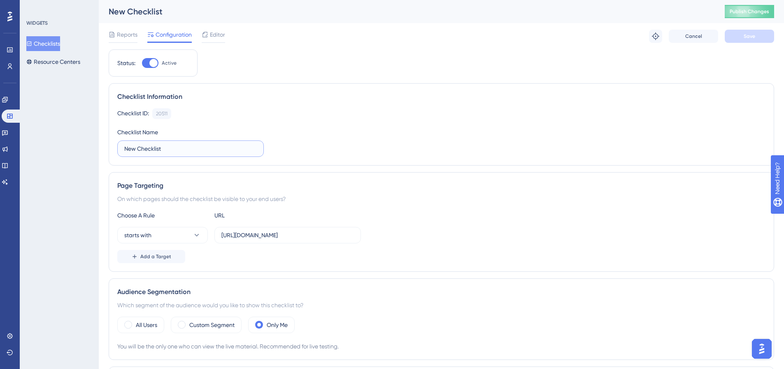
click at [159, 145] on input "New Checklist" at bounding box center [190, 148] width 133 height 9
click at [230, 124] on div "Checklist ID: 20511 Copy Checklist Name New Checklist" at bounding box center [441, 132] width 648 height 49
click at [148, 148] on input "New Checklist" at bounding box center [190, 148] width 133 height 9
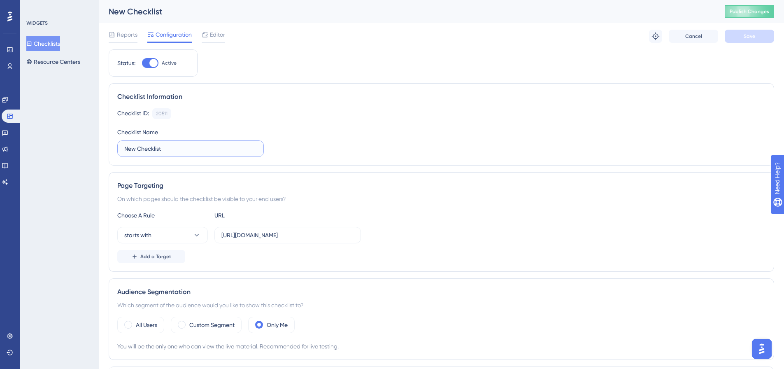
click at [148, 148] on input "New Checklist" at bounding box center [190, 148] width 133 height 9
type input "Test"
click at [462, 137] on div "Checklist ID: 20511 Copy Checklist Name Test" at bounding box center [441, 132] width 648 height 49
click at [744, 40] on button "Save" at bounding box center [749, 36] width 49 height 13
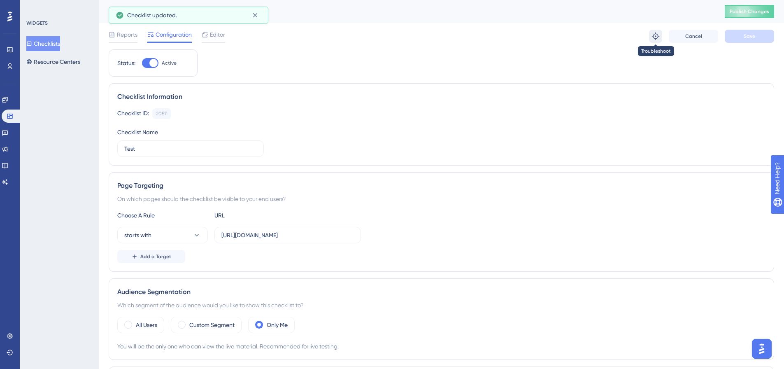
click at [660, 35] on button at bounding box center [655, 36] width 13 height 13
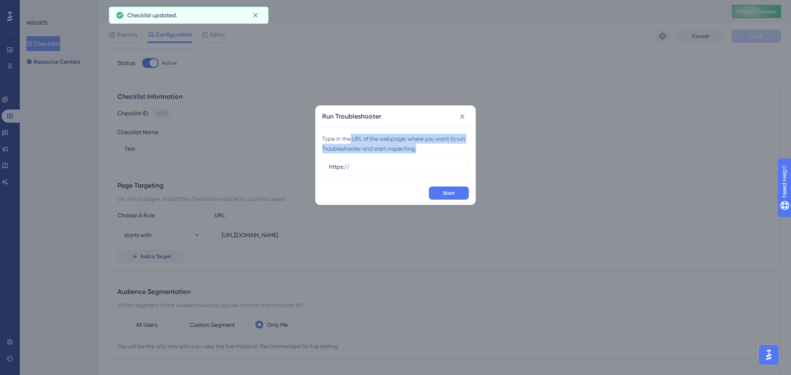
drag, startPoint x: 350, startPoint y: 136, endPoint x: 427, endPoint y: 151, distance: 77.9
click at [427, 151] on div "Type in the URL of the webpage, where you want to run Troubleshooter and start …" at bounding box center [395, 144] width 147 height 20
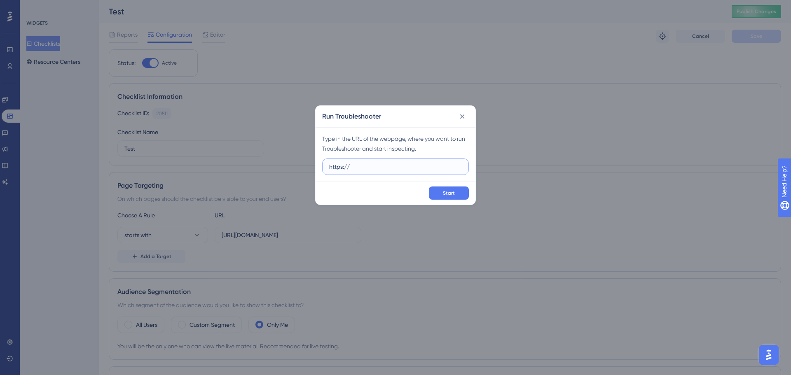
click at [412, 166] on input "https://" at bounding box center [395, 166] width 133 height 9
click at [413, 169] on input "https://" at bounding box center [395, 166] width 133 height 9
click at [462, 114] on icon at bounding box center [462, 116] width 8 height 8
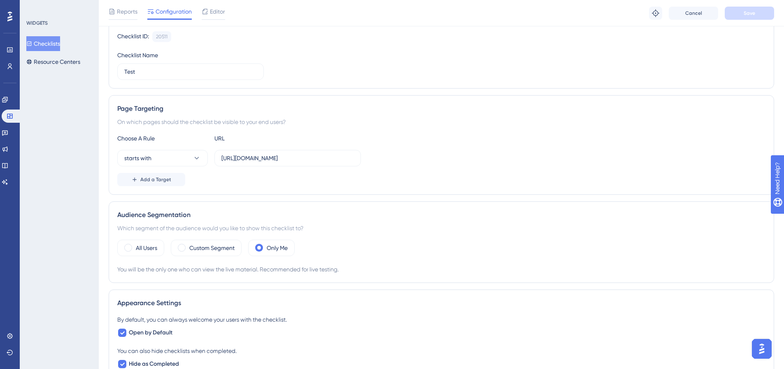
scroll to position [82, 0]
drag, startPoint x: 121, startPoint y: 118, endPoint x: 332, endPoint y: 120, distance: 210.8
click at [332, 120] on div "Page Targeting On which pages should the checklist be visible to your end users…" at bounding box center [442, 143] width 666 height 100
click at [332, 120] on div "On which pages should the checklist be visible to your end users?" at bounding box center [441, 120] width 648 height 10
drag, startPoint x: 335, startPoint y: 117, endPoint x: 116, endPoint y: 102, distance: 219.6
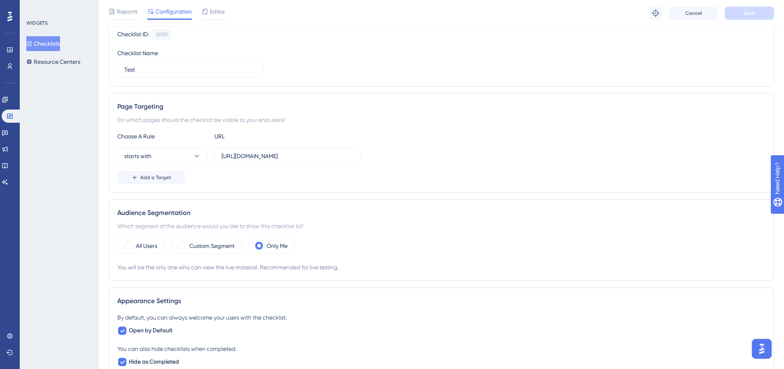
click at [116, 102] on div "Page Targeting On which pages should the checklist be visible to your end users…" at bounding box center [442, 143] width 666 height 100
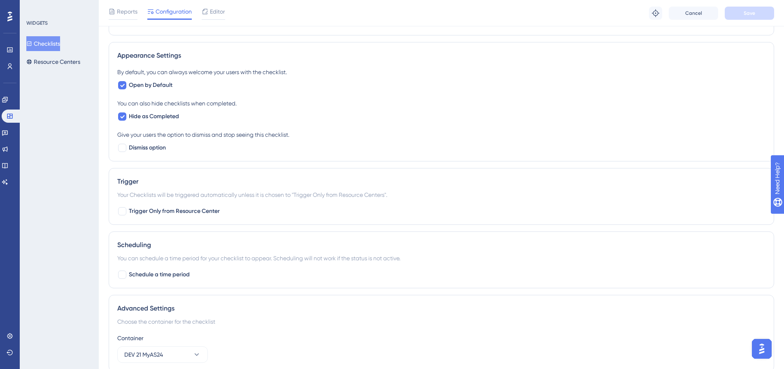
scroll to position [329, 0]
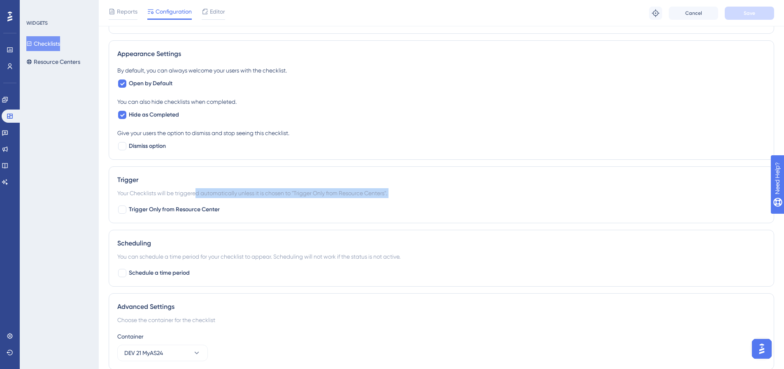
drag, startPoint x: 196, startPoint y: 192, endPoint x: 413, endPoint y: 203, distance: 217.2
click at [413, 203] on div "Trigger Your Checklists will be triggered automatically unless it is chosen to …" at bounding box center [442, 194] width 666 height 57
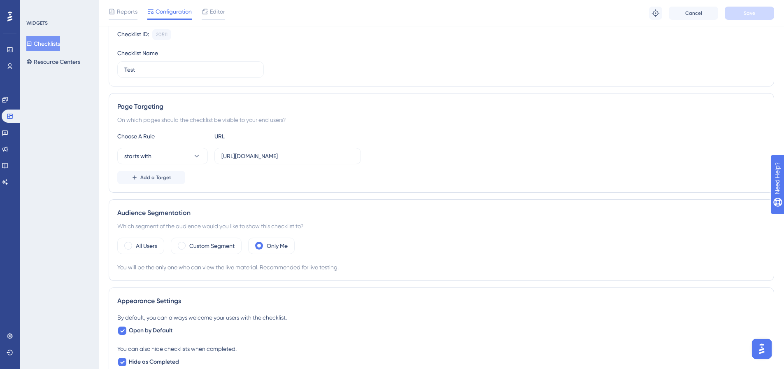
scroll to position [0, 0]
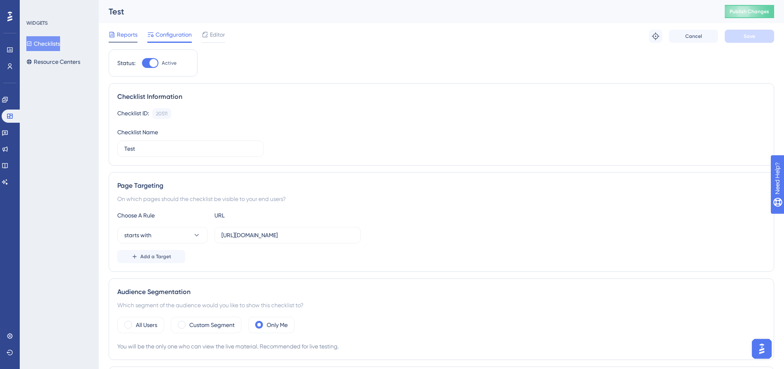
click at [129, 30] on span "Reports" at bounding box center [127, 35] width 21 height 10
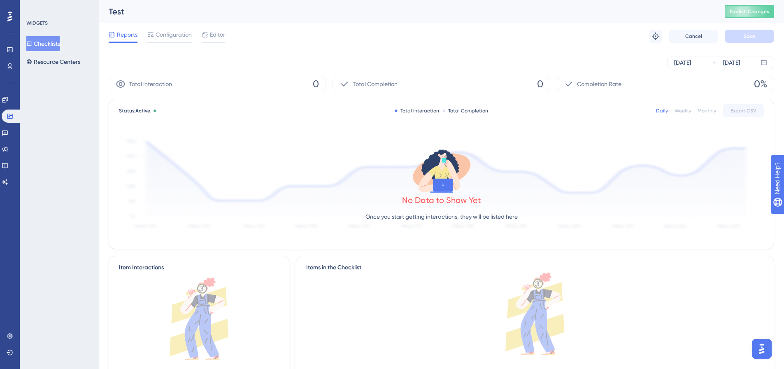
click at [182, 43] on div "Reports Configuration Editor Troubleshoot Cancel Save" at bounding box center [442, 36] width 666 height 26
click at [173, 35] on span "Configuration" at bounding box center [174, 35] width 36 height 10
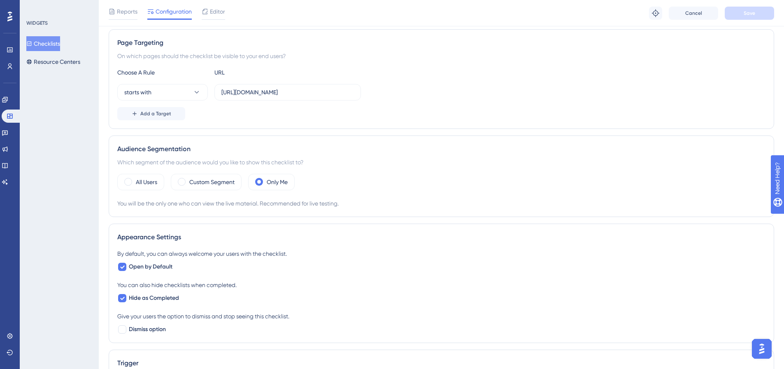
scroll to position [165, 0]
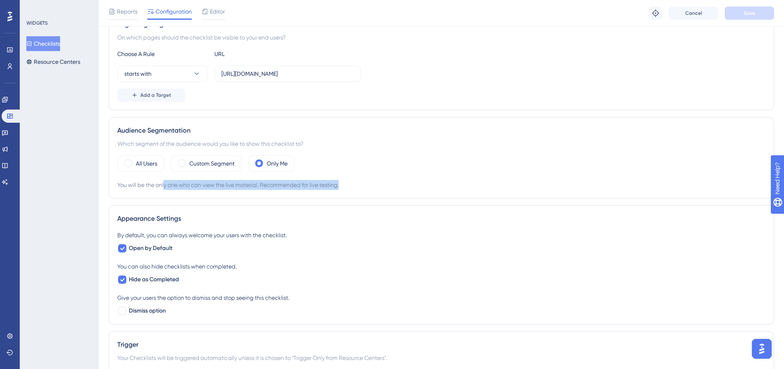
drag, startPoint x: 165, startPoint y: 190, endPoint x: 348, endPoint y: 187, distance: 182.4
click at [348, 187] on div "Audience Segmentation Which segment of the audience would you like to show this…" at bounding box center [442, 158] width 666 height 82
click at [348, 187] on div "You will be the only one who can view the live material. Recommended for live t…" at bounding box center [441, 185] width 648 height 10
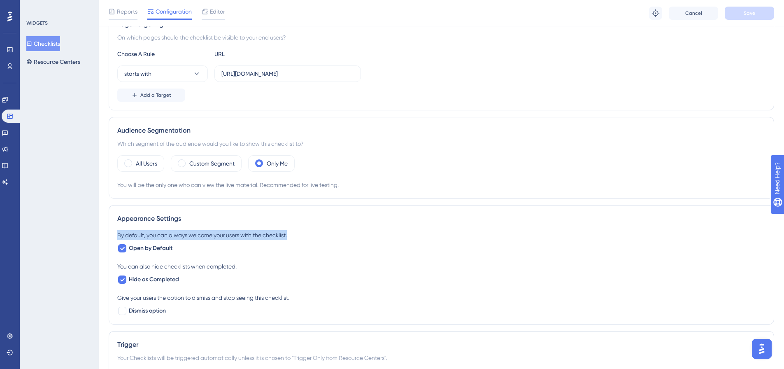
drag, startPoint x: 125, startPoint y: 234, endPoint x: 309, endPoint y: 236, distance: 184.5
click at [309, 236] on div "Appearance Settings By default, you can always welcome your users with the chec…" at bounding box center [442, 264] width 666 height 119
click at [309, 236] on div "By default, you can always welcome your users with the checklist." at bounding box center [441, 235] width 648 height 10
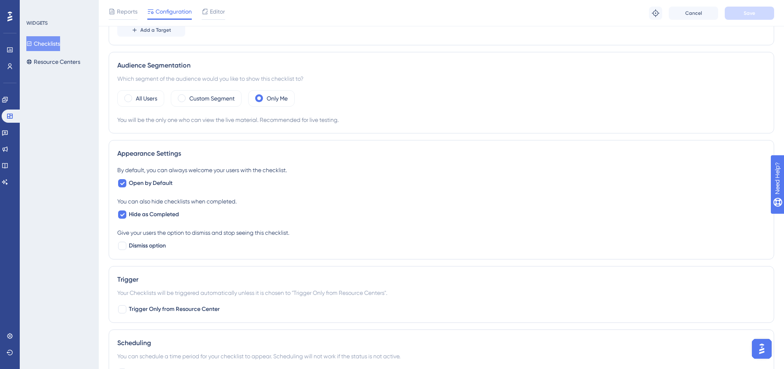
scroll to position [329, 0]
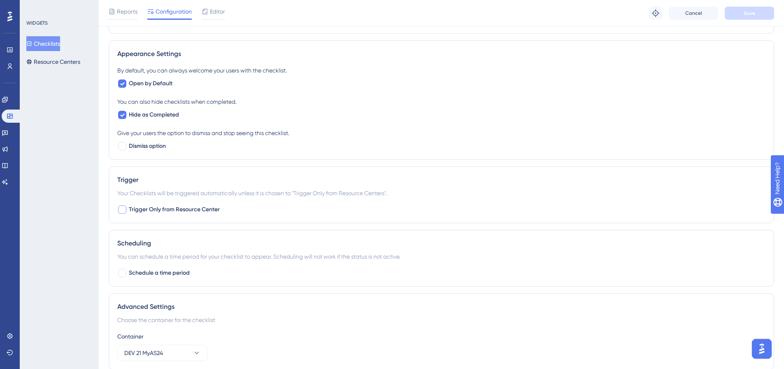
click at [120, 208] on div at bounding box center [122, 209] width 8 height 8
checkbox input "true"
click at [746, 11] on span "Save" at bounding box center [750, 13] width 12 height 7
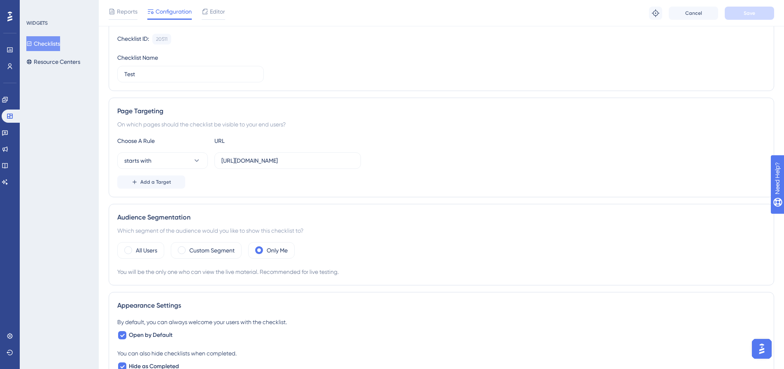
scroll to position [0, 0]
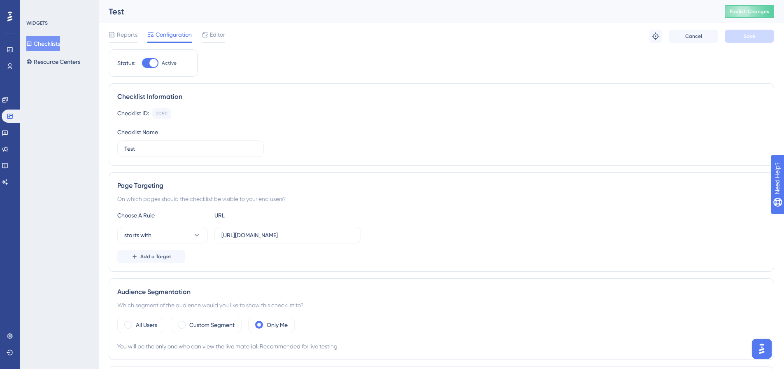
click at [148, 57] on div "Status: Active" at bounding box center [153, 62] width 89 height 27
click at [150, 63] on div at bounding box center [153, 63] width 8 height 8
click at [142, 63] on input "Active" at bounding box center [142, 63] width 0 height 0
checkbox input "false"
click at [740, 33] on button "Save" at bounding box center [749, 36] width 49 height 13
